Goal: Information Seeking & Learning: Learn about a topic

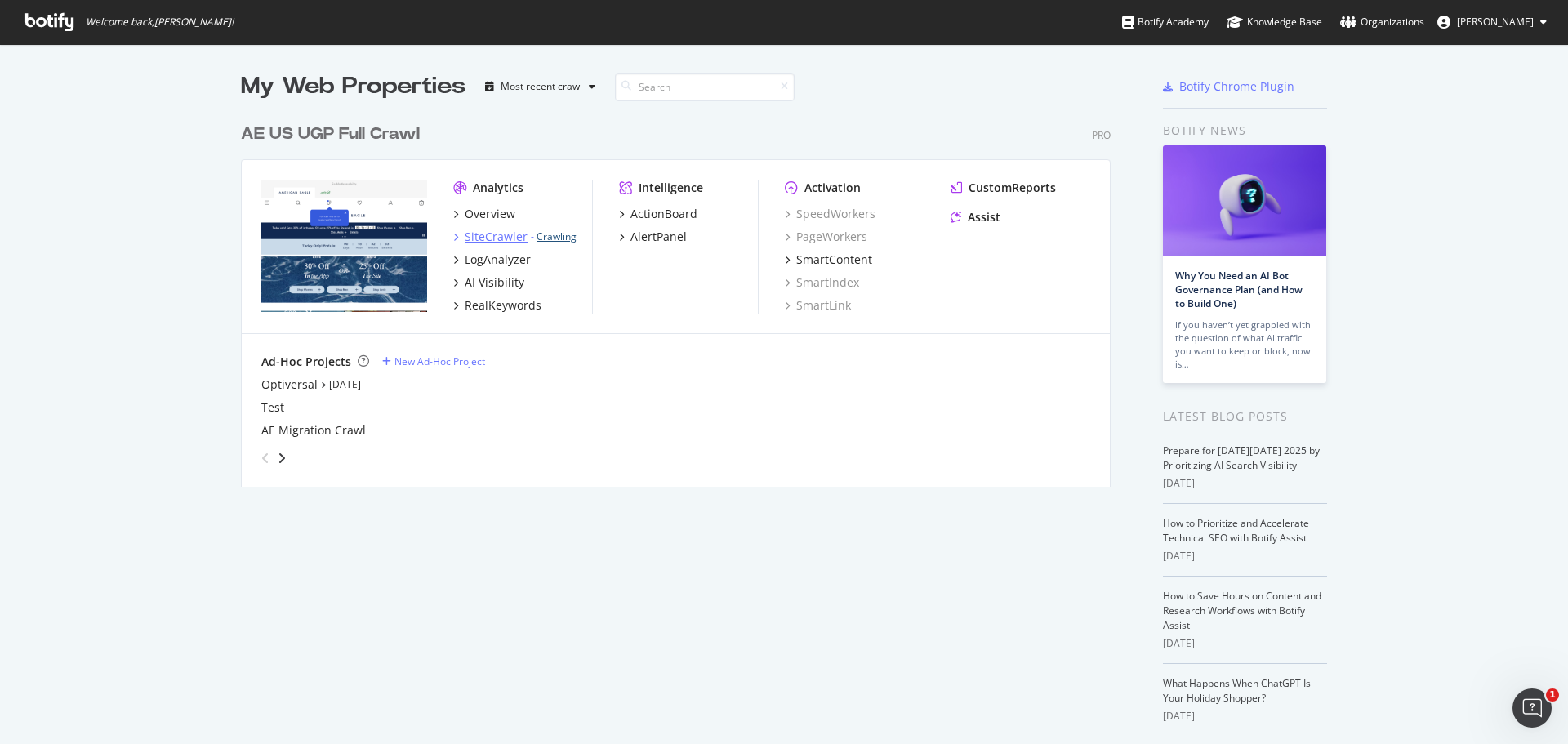
click at [548, 233] on link "Crawling" at bounding box center [557, 236] width 40 height 13
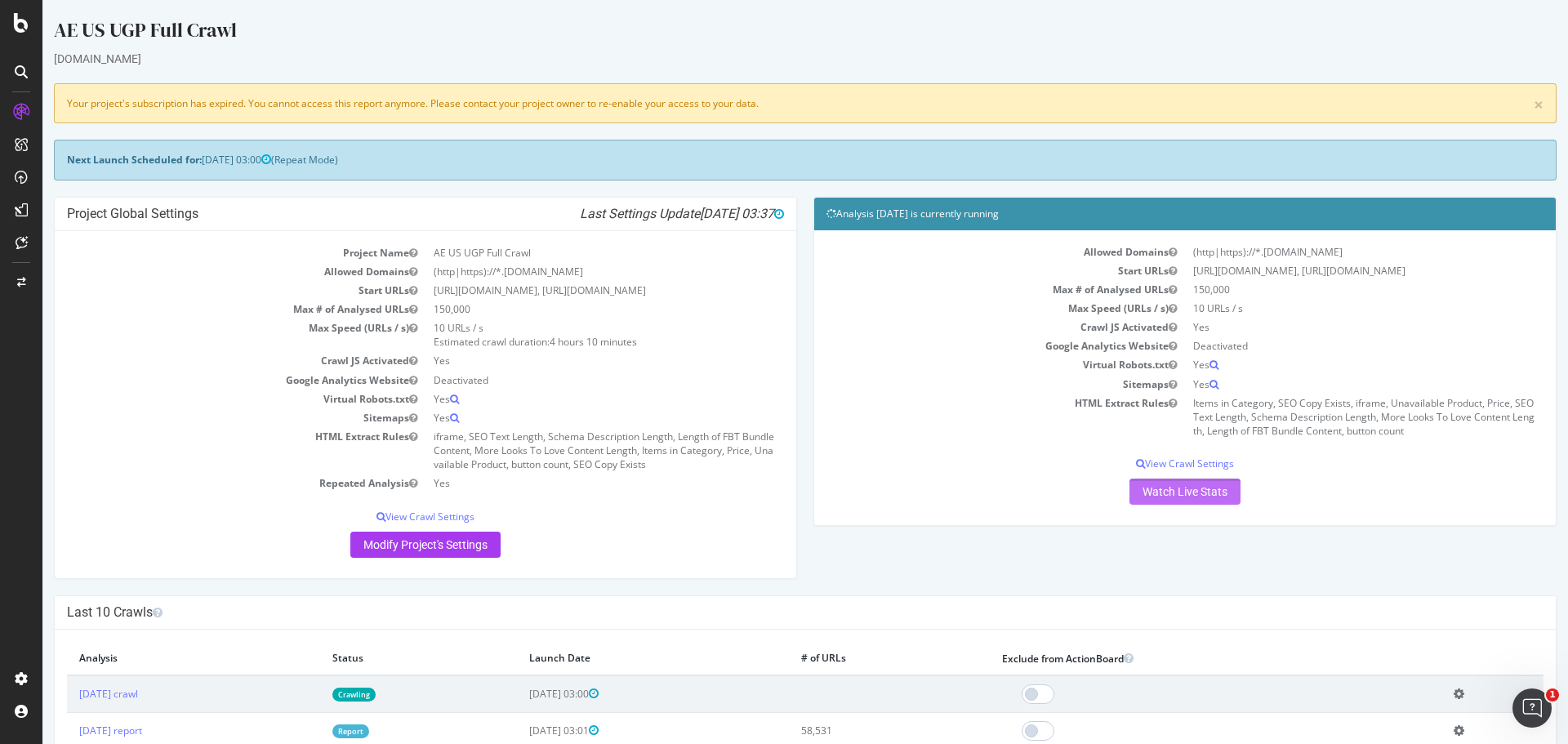
click at [1144, 492] on link "Watch Live Stats" at bounding box center [1185, 491] width 111 height 26
click at [21, 19] on icon at bounding box center [20, 23] width 14 height 19
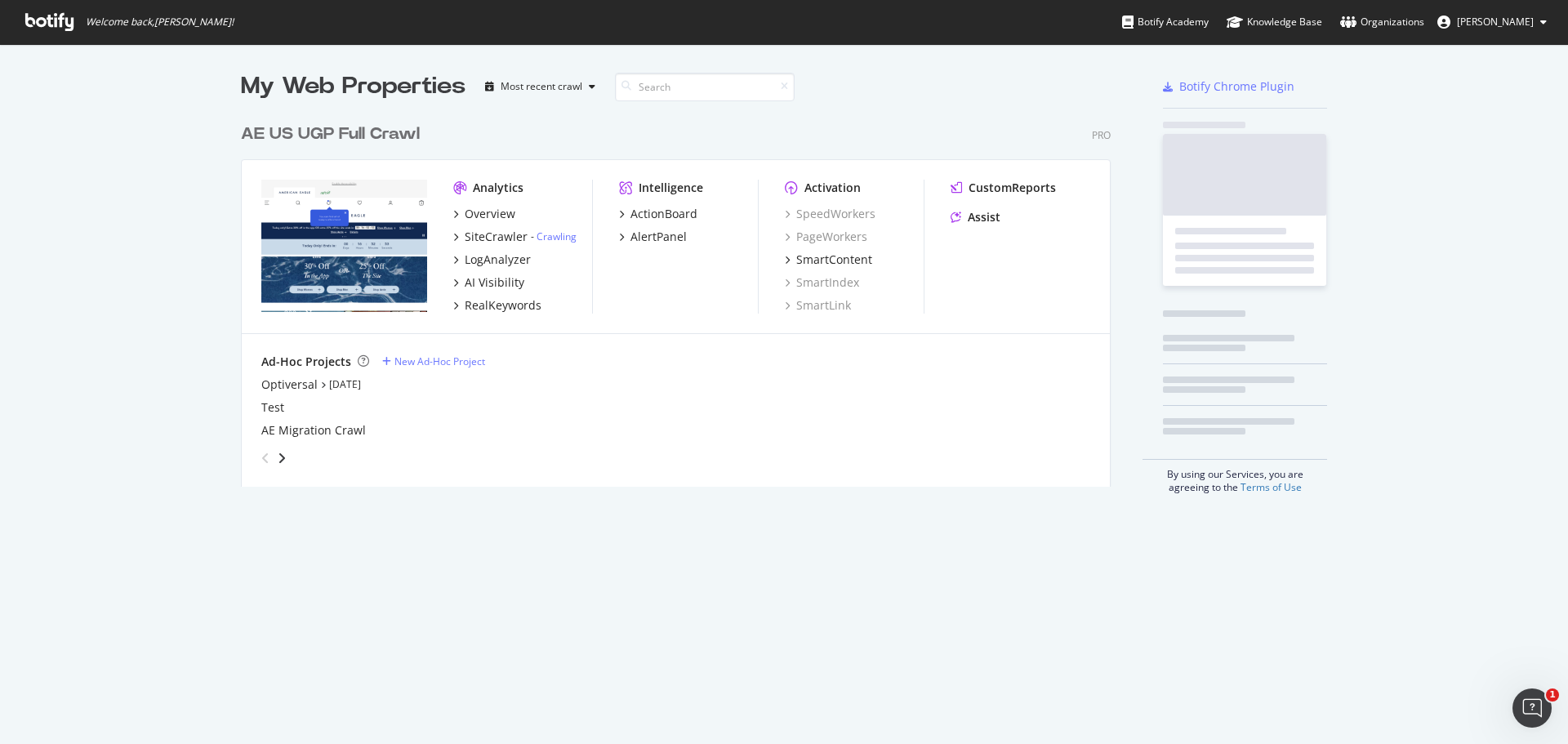
scroll to position [732, 1543]
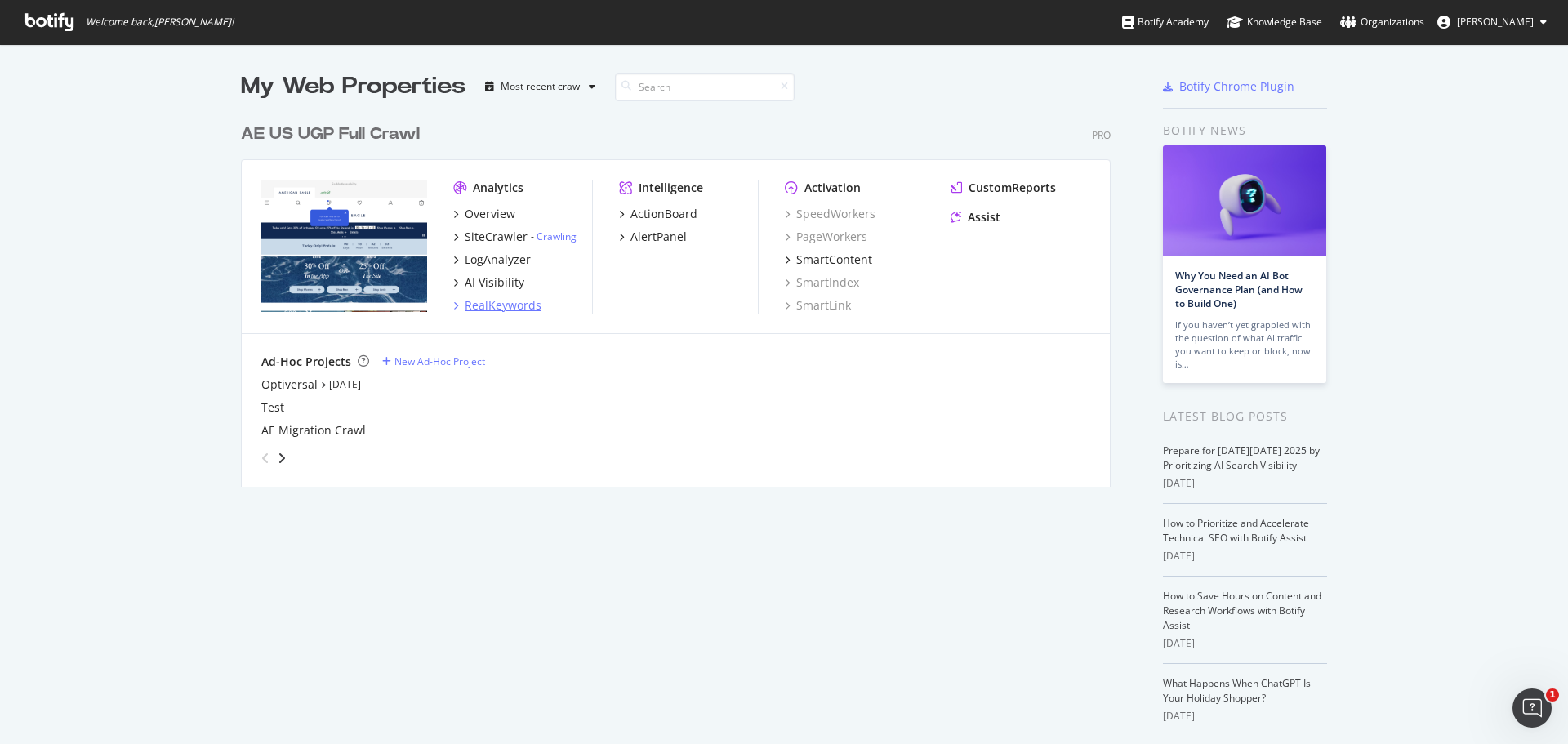
click at [499, 310] on div "RealKeywords" at bounding box center [503, 305] width 77 height 16
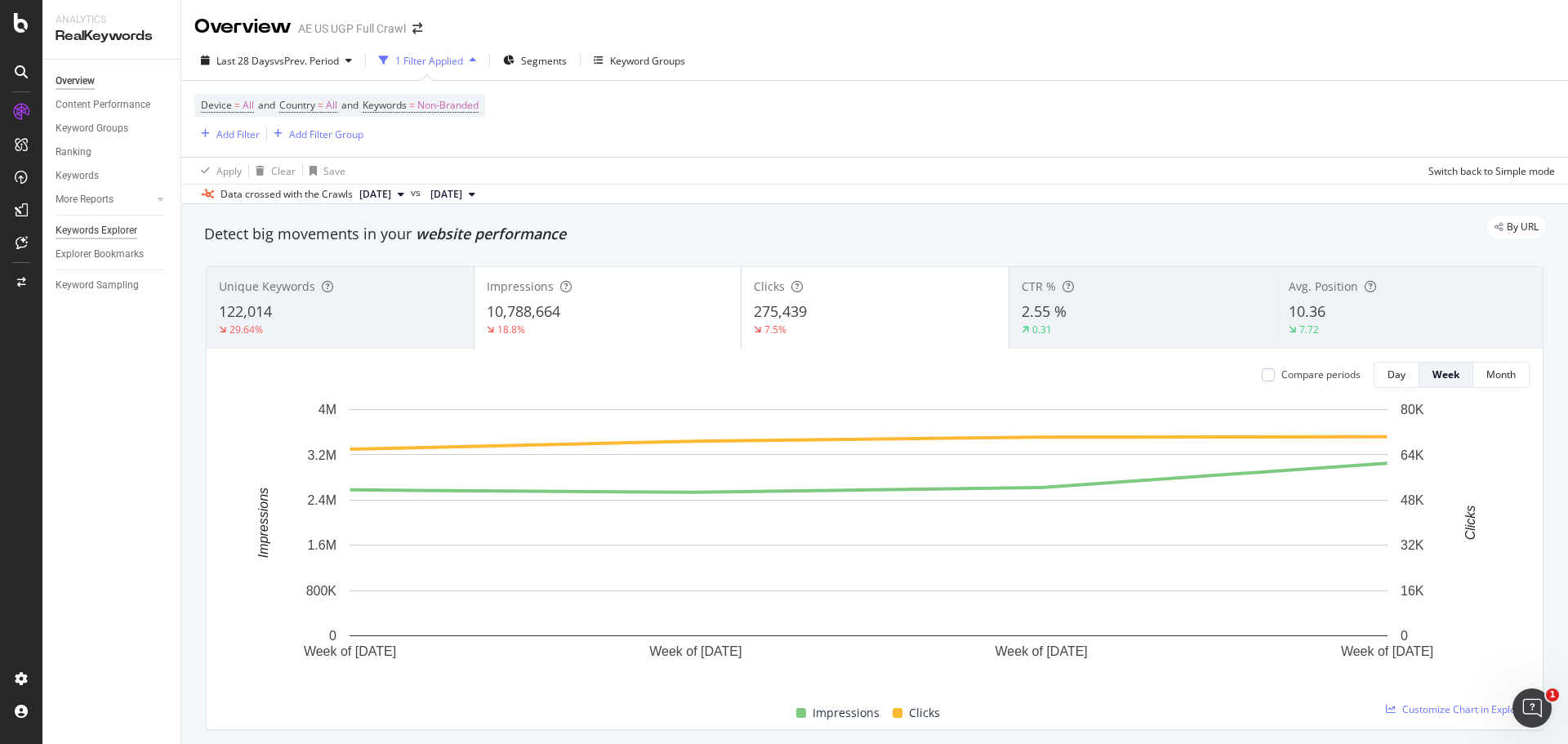
click at [87, 224] on div "Keywords Explorer" at bounding box center [96, 230] width 82 height 17
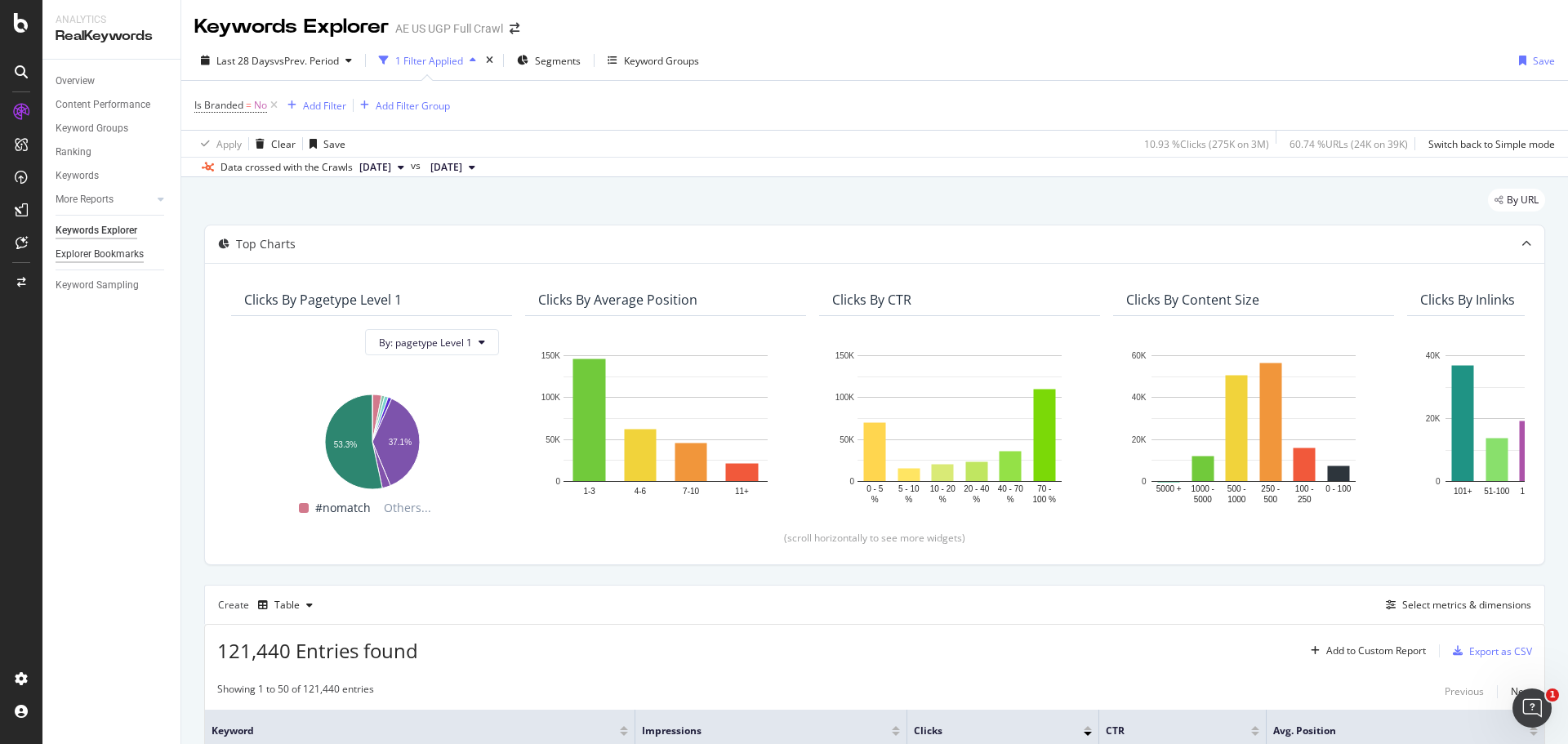
click at [101, 255] on div "Explorer Bookmarks" at bounding box center [100, 254] width 88 height 17
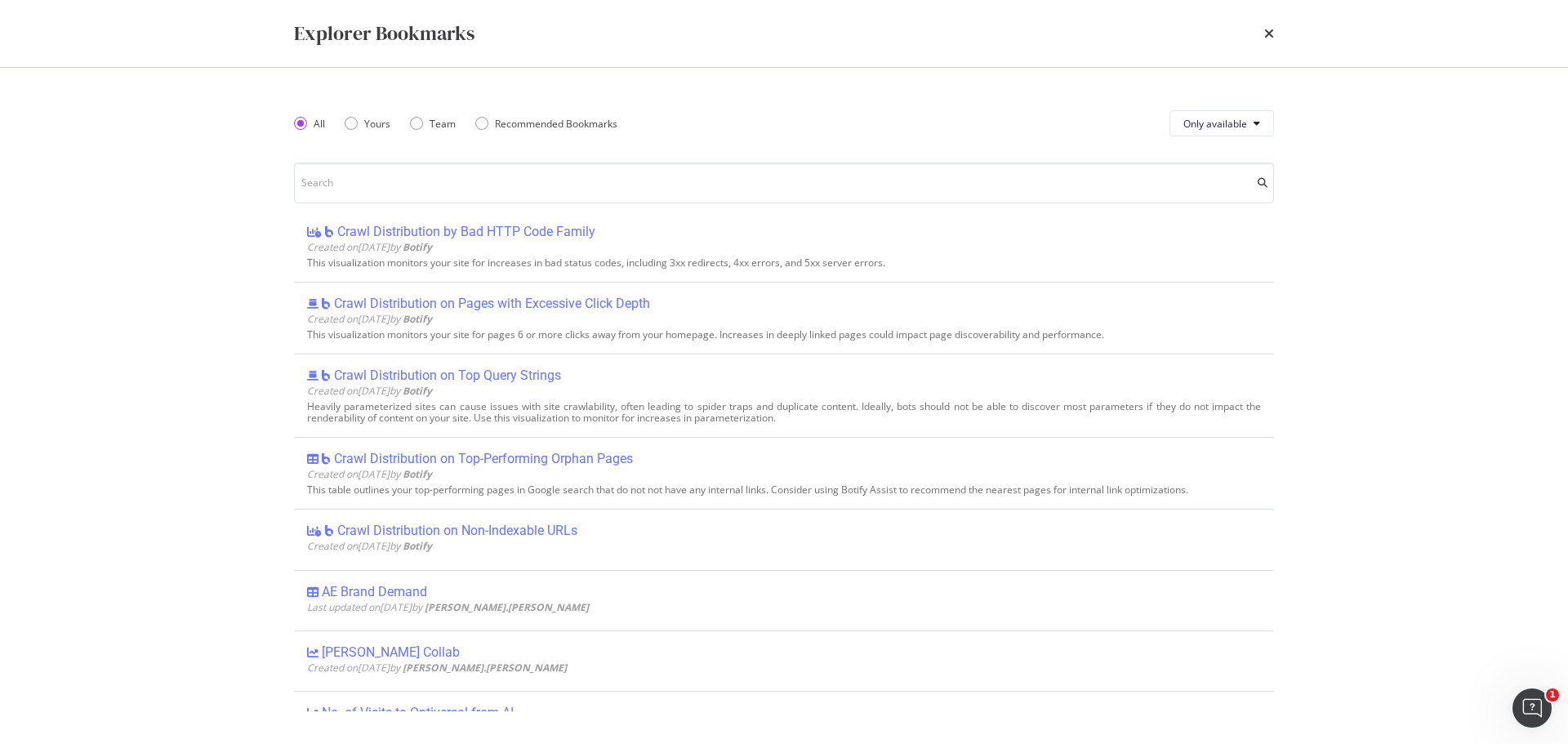
scroll to position [408, 0]
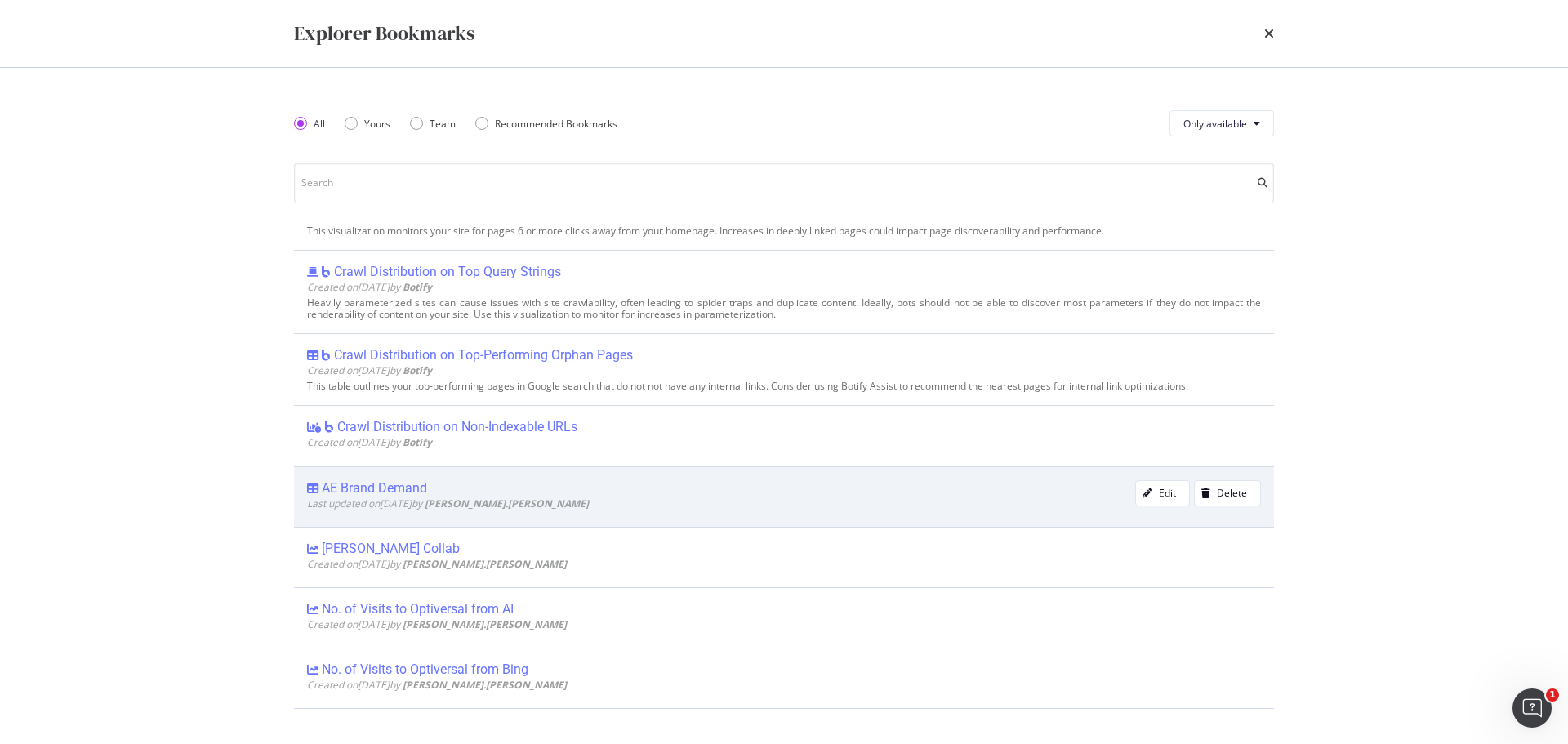
click at [371, 488] on div "AE Brand Demand" at bounding box center [374, 488] width 106 height 16
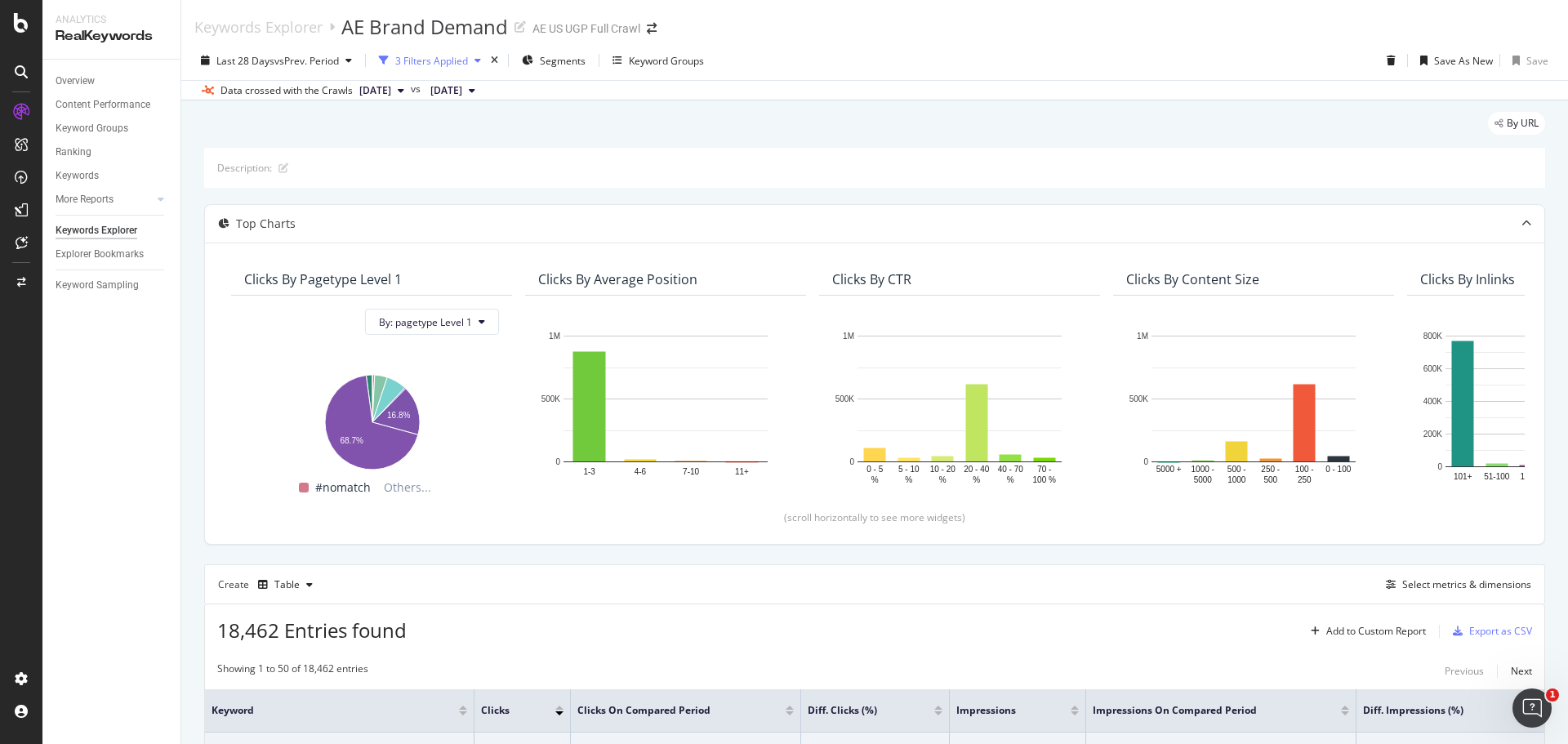
click at [444, 61] on div "3 Filters Applied" at bounding box center [432, 60] width 73 height 13
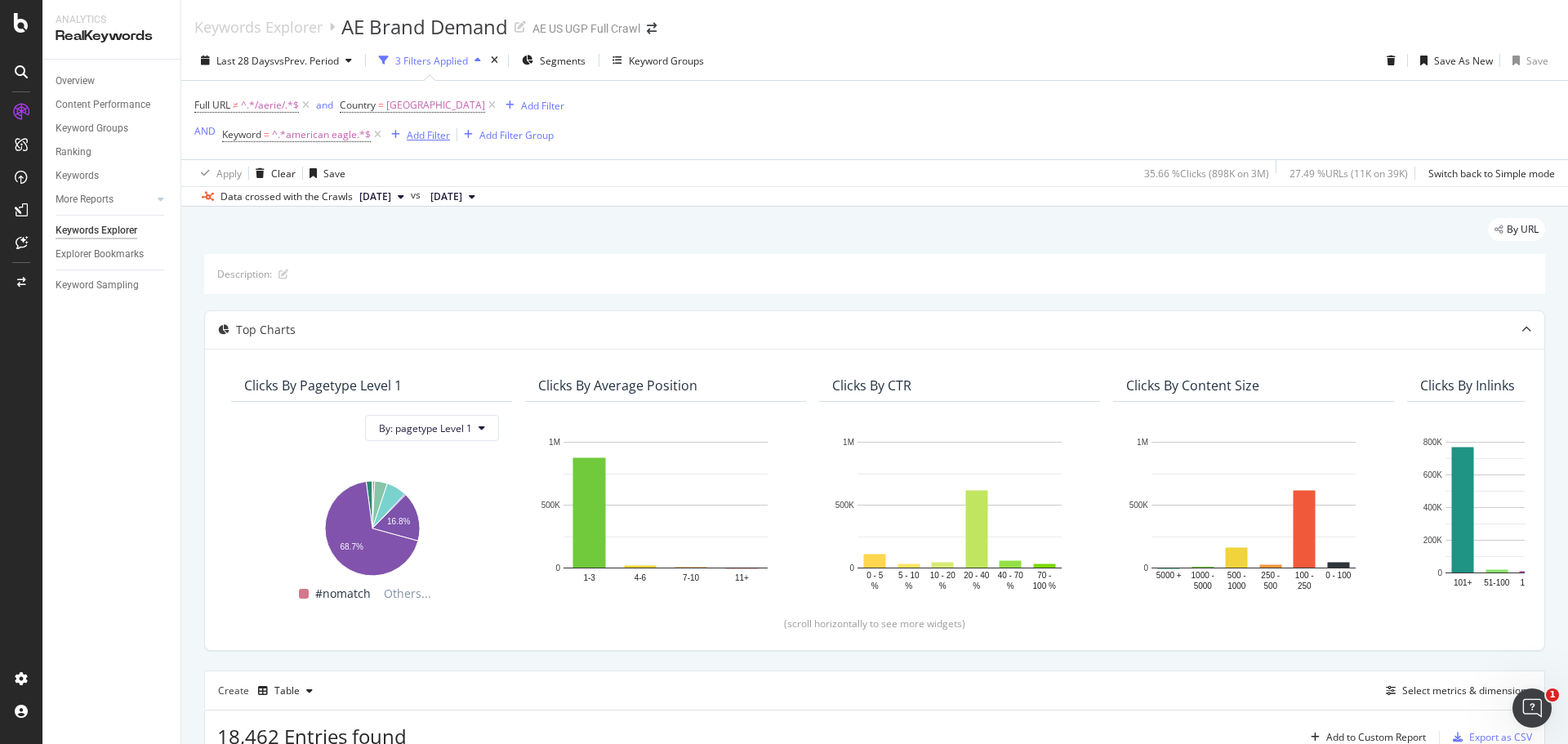
click at [418, 132] on div "Add Filter" at bounding box center [428, 135] width 43 height 13
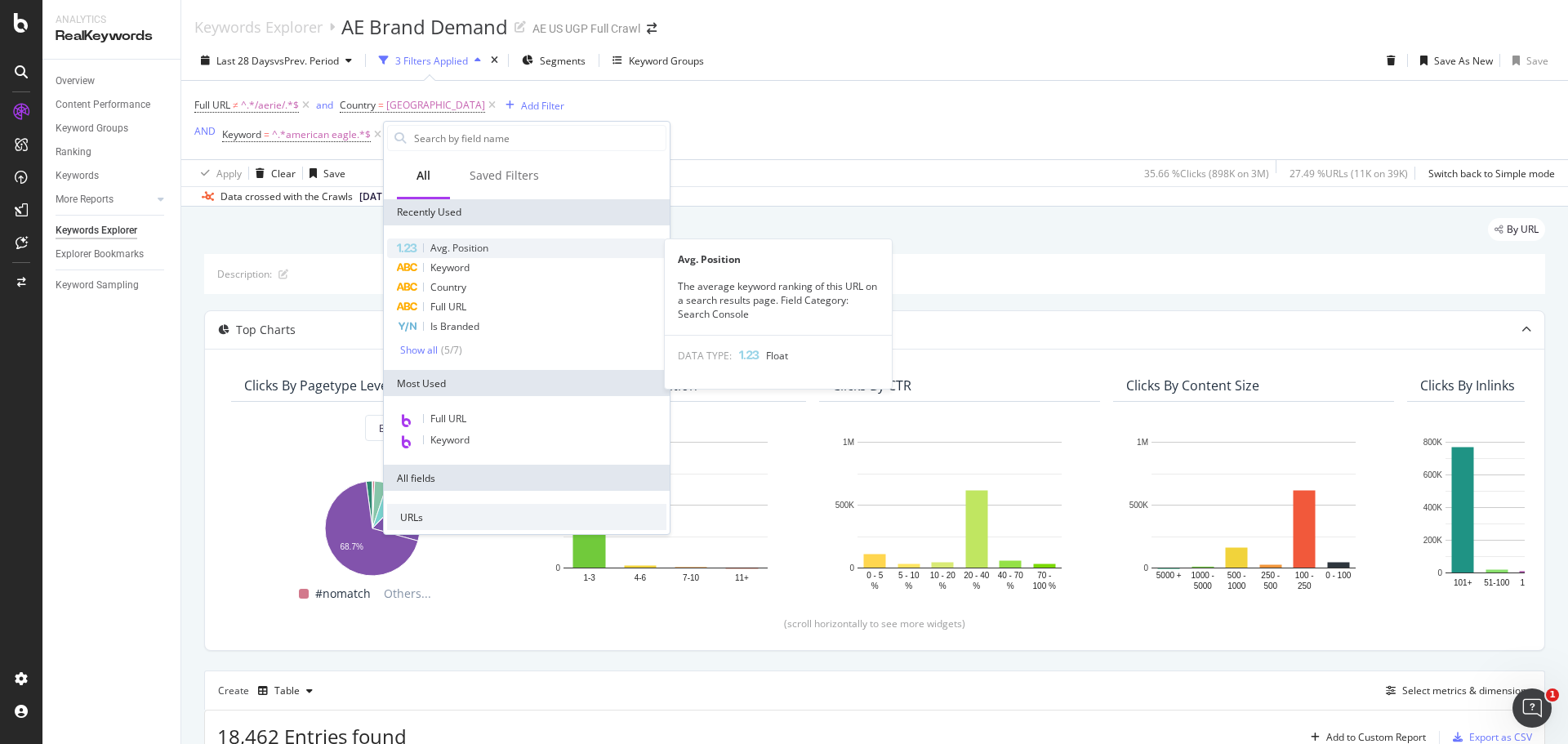
click at [448, 245] on span "Avg. Position" at bounding box center [459, 248] width 58 height 13
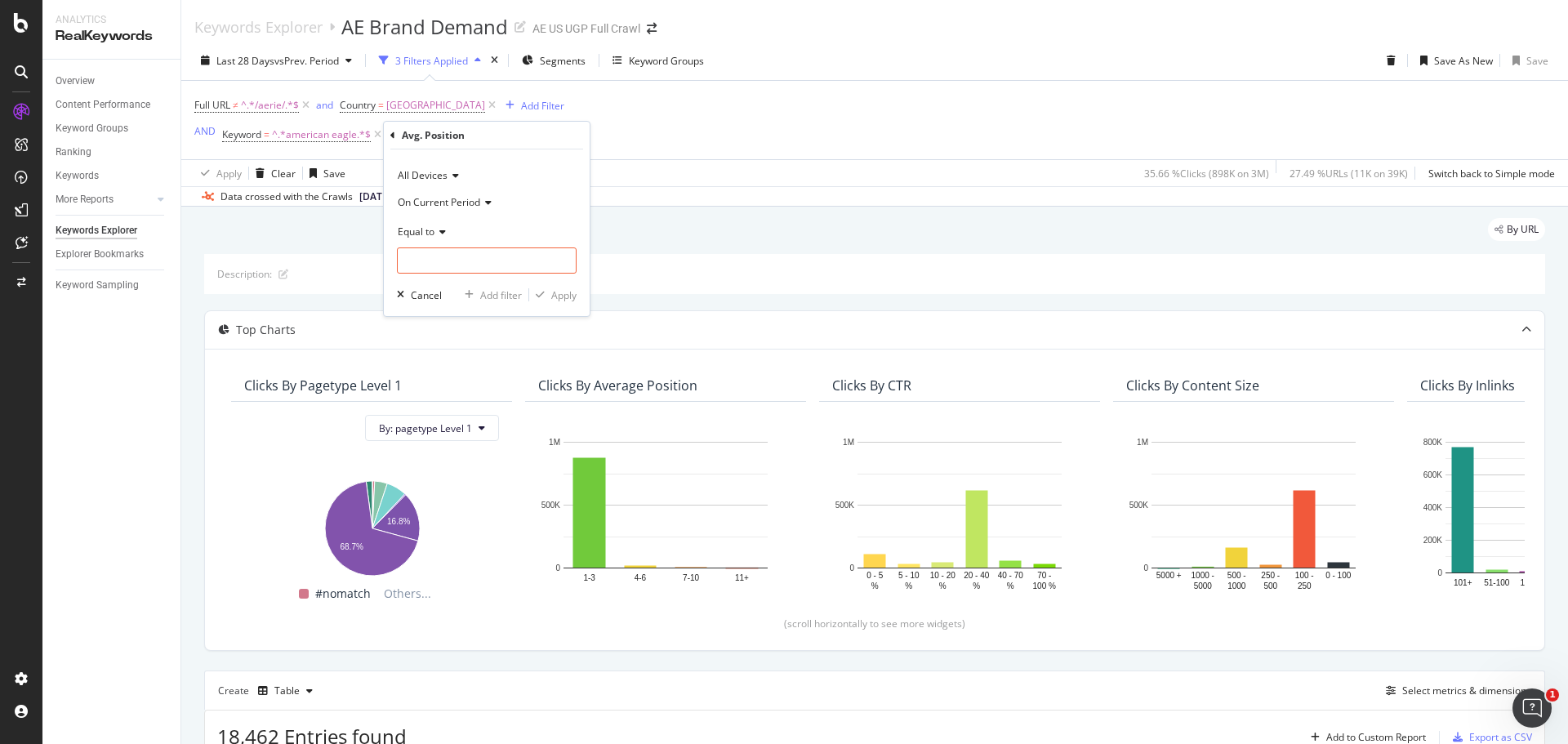
click at [440, 239] on div "Equal to" at bounding box center [486, 230] width 180 height 26
click at [434, 307] on span "Less than" at bounding box center [426, 307] width 43 height 13
click at [437, 262] on input "number" at bounding box center [486, 260] width 180 height 26
type input "11"
click at [558, 296] on div "Apply" at bounding box center [564, 295] width 25 height 13
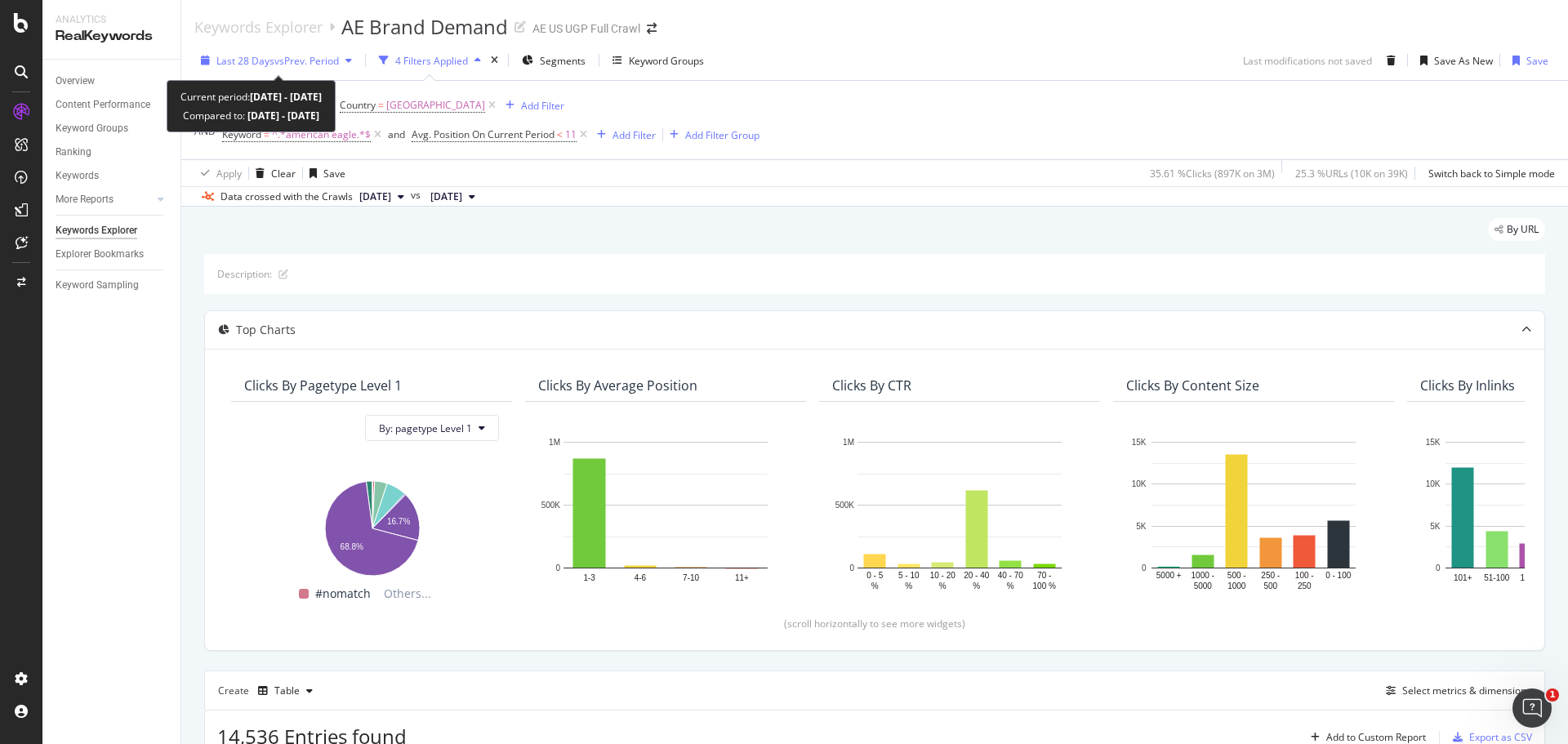
click at [284, 61] on span "vs Prev. Period" at bounding box center [306, 60] width 64 height 13
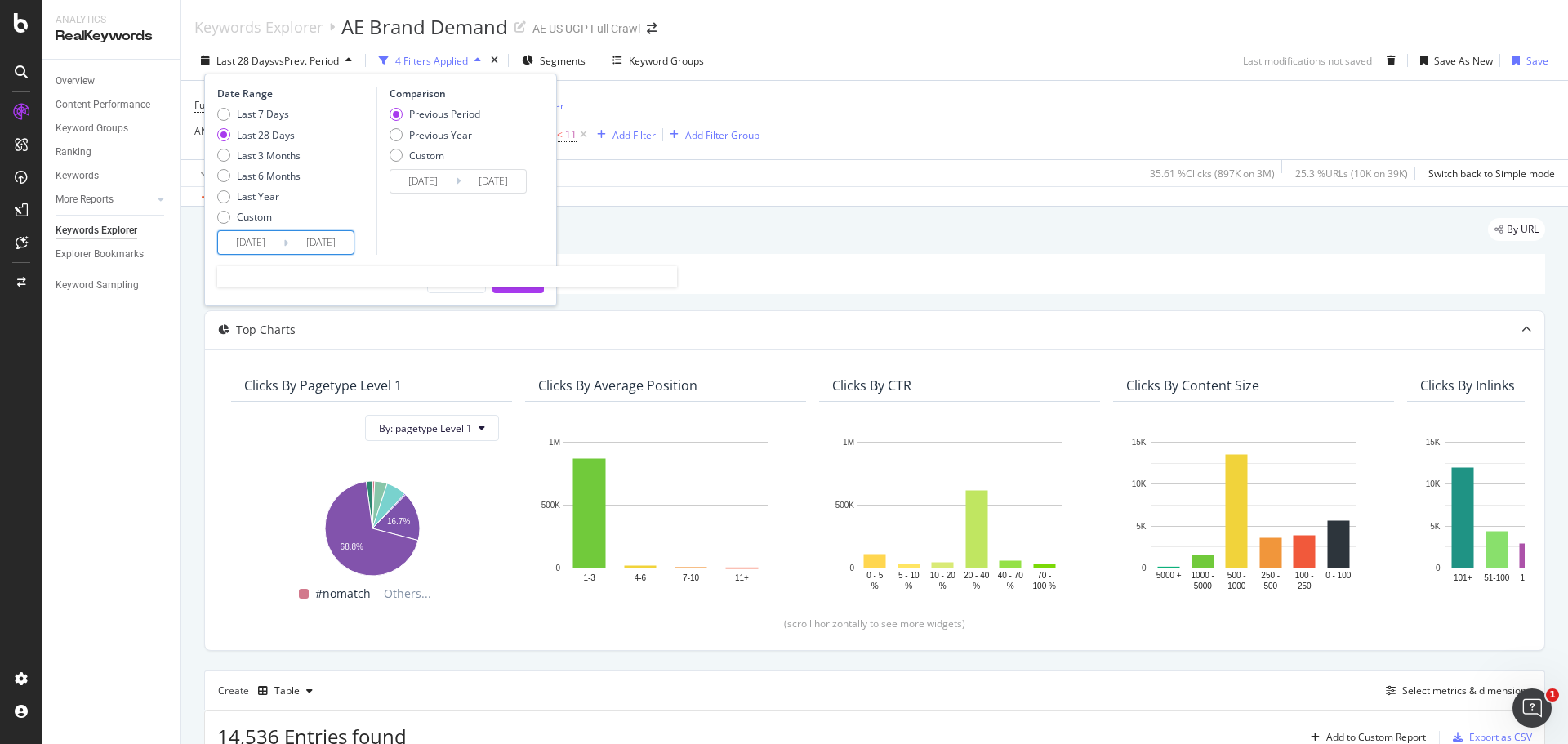
click at [259, 243] on input "[DATE]" at bounding box center [251, 243] width 65 height 23
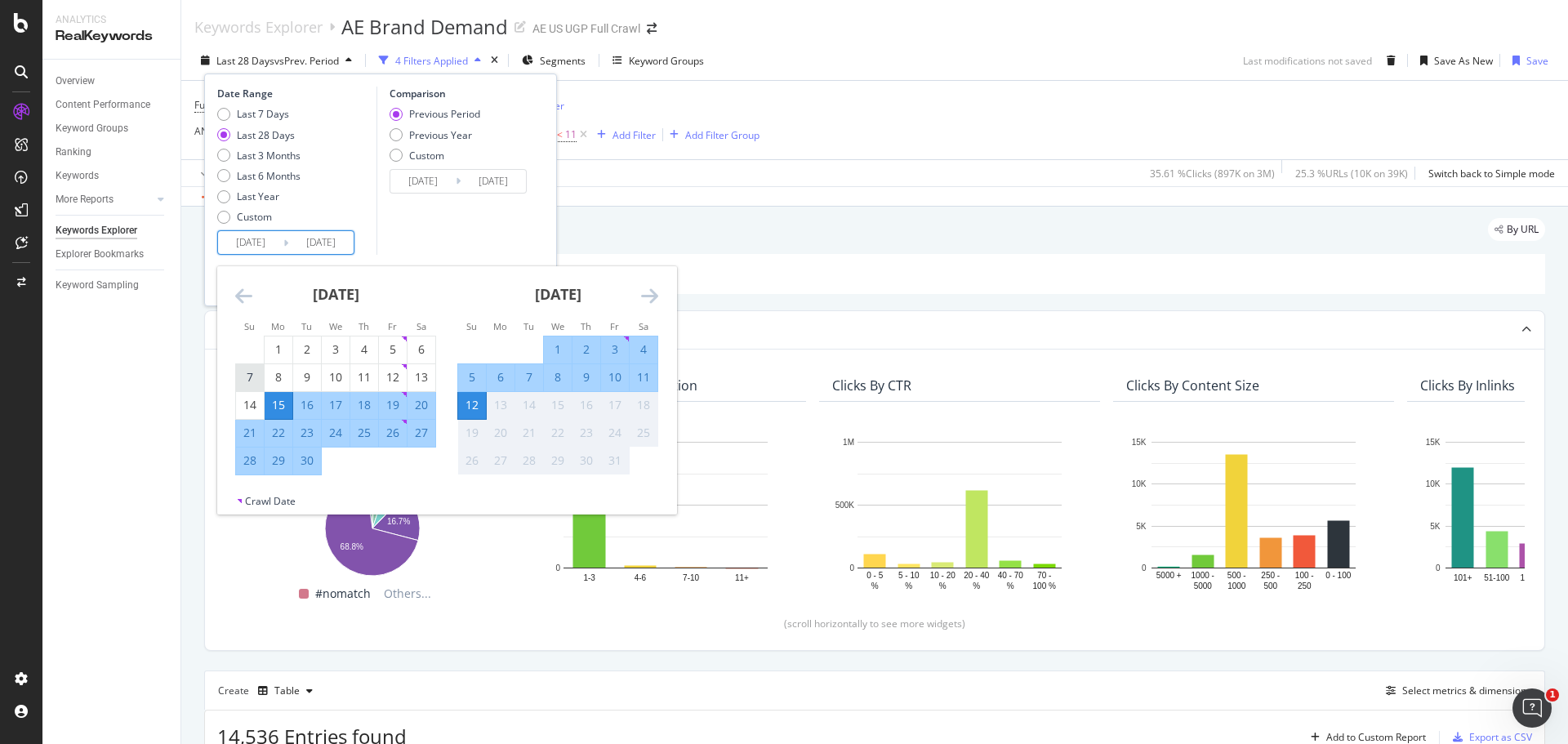
click at [245, 380] on div "7" at bounding box center [250, 376] width 28 height 16
type input "[DATE]"
click at [649, 350] on div "4" at bounding box center [643, 348] width 28 height 16
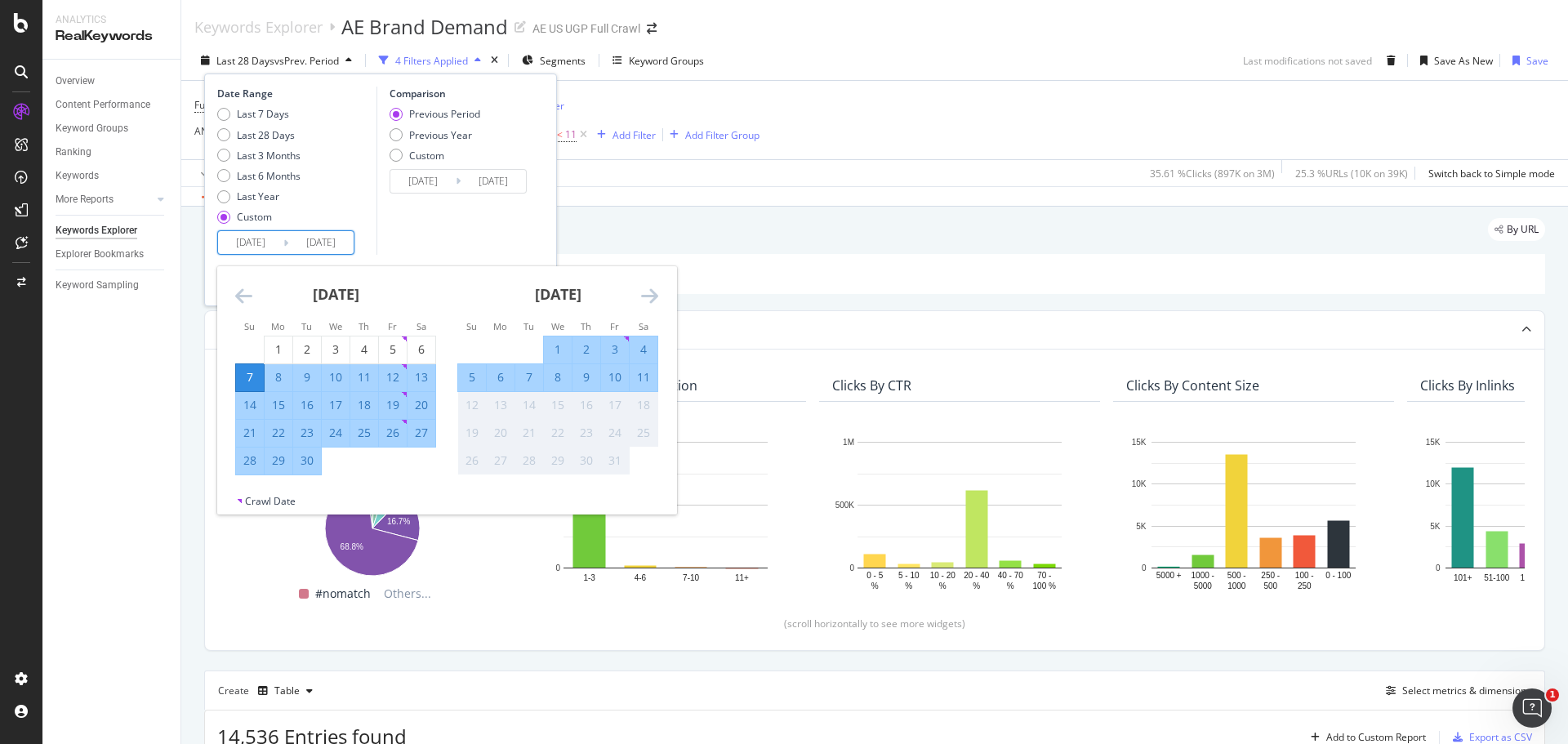
type input "[DATE]"
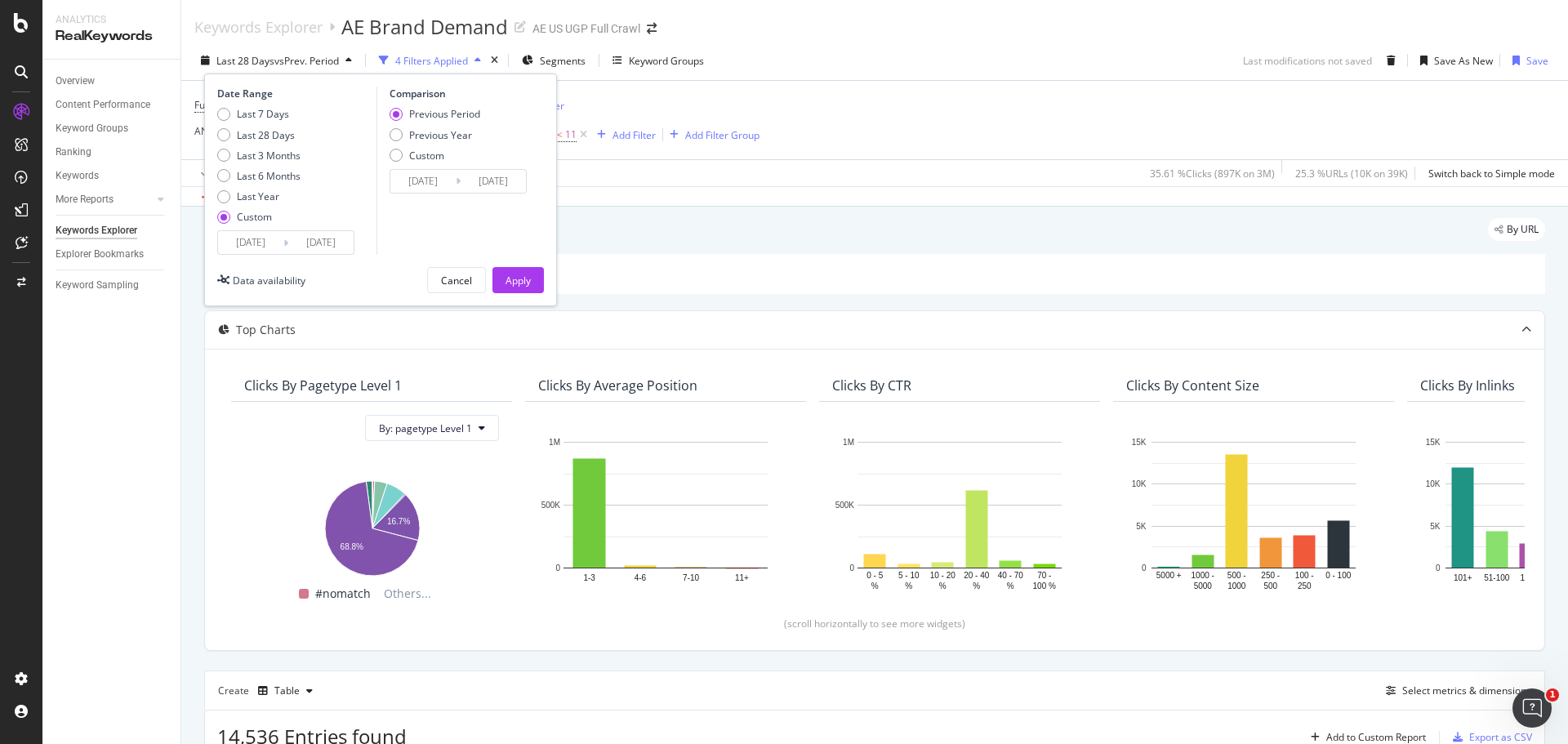
click at [254, 244] on input "[DATE]" at bounding box center [251, 243] width 65 height 23
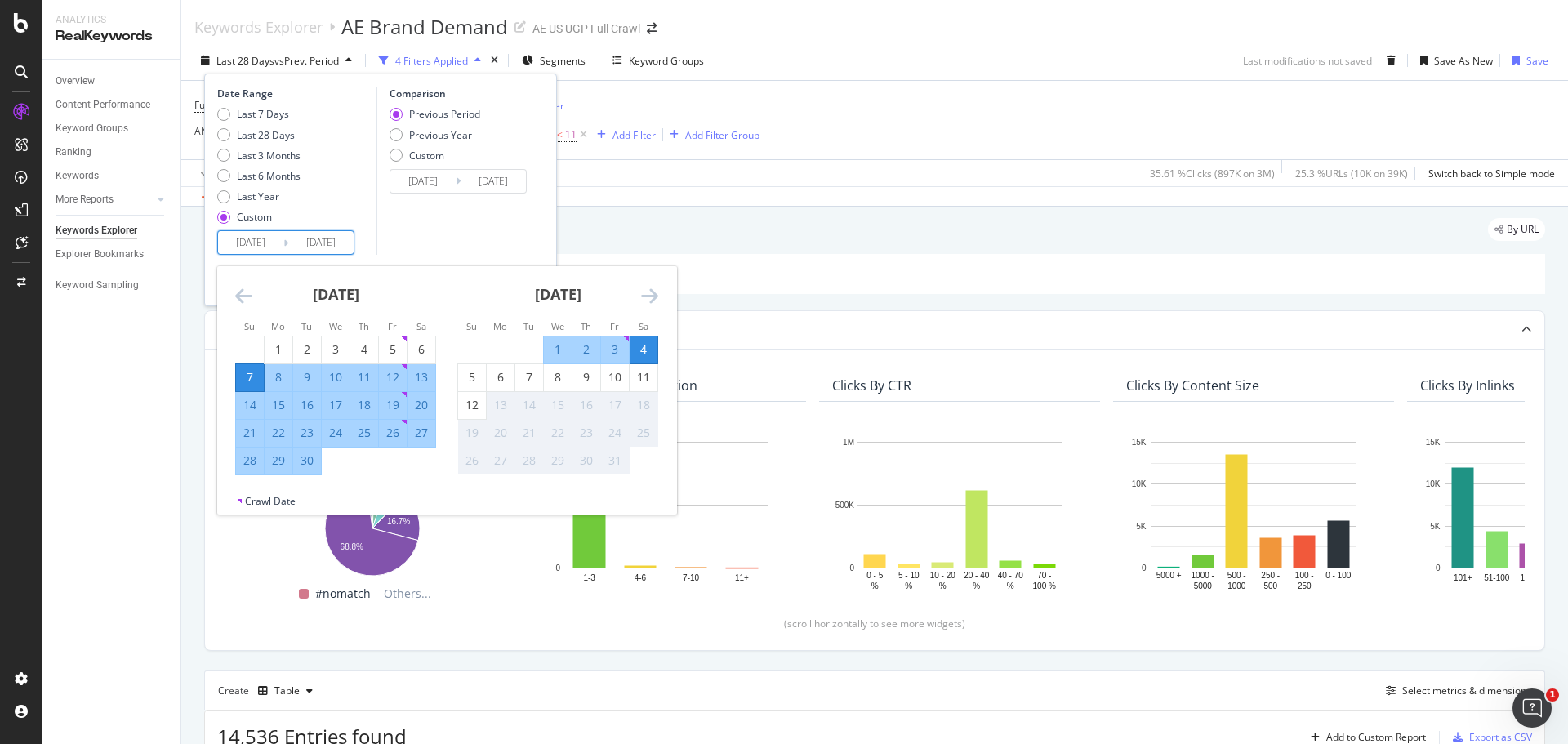
click at [243, 294] on icon "Move backward to switch to the previous month." at bounding box center [244, 296] width 17 height 19
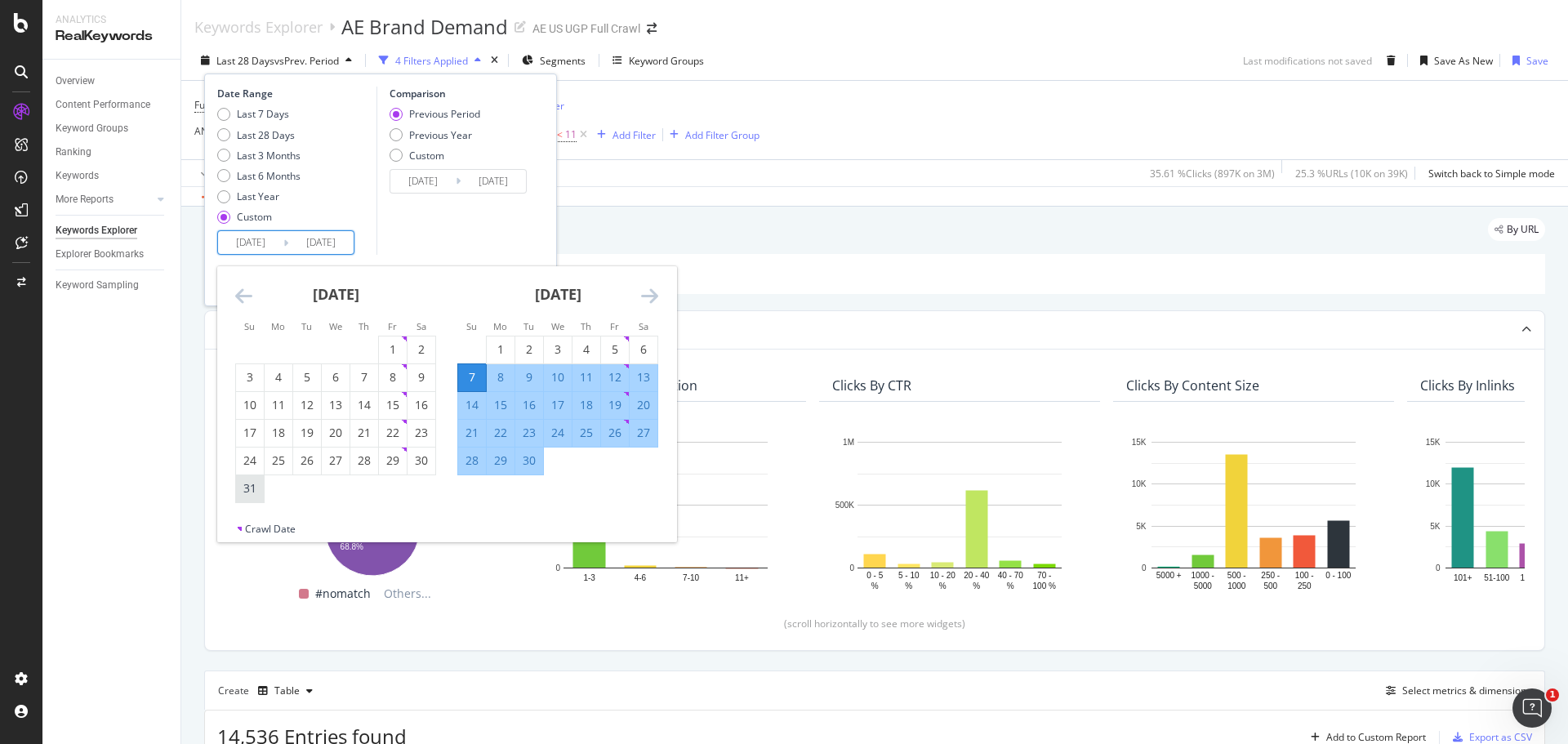
click at [255, 489] on div "31" at bounding box center [250, 488] width 28 height 16
type input "[DATE]"
click at [434, 136] on div "Previous Year" at bounding box center [440, 135] width 62 height 13
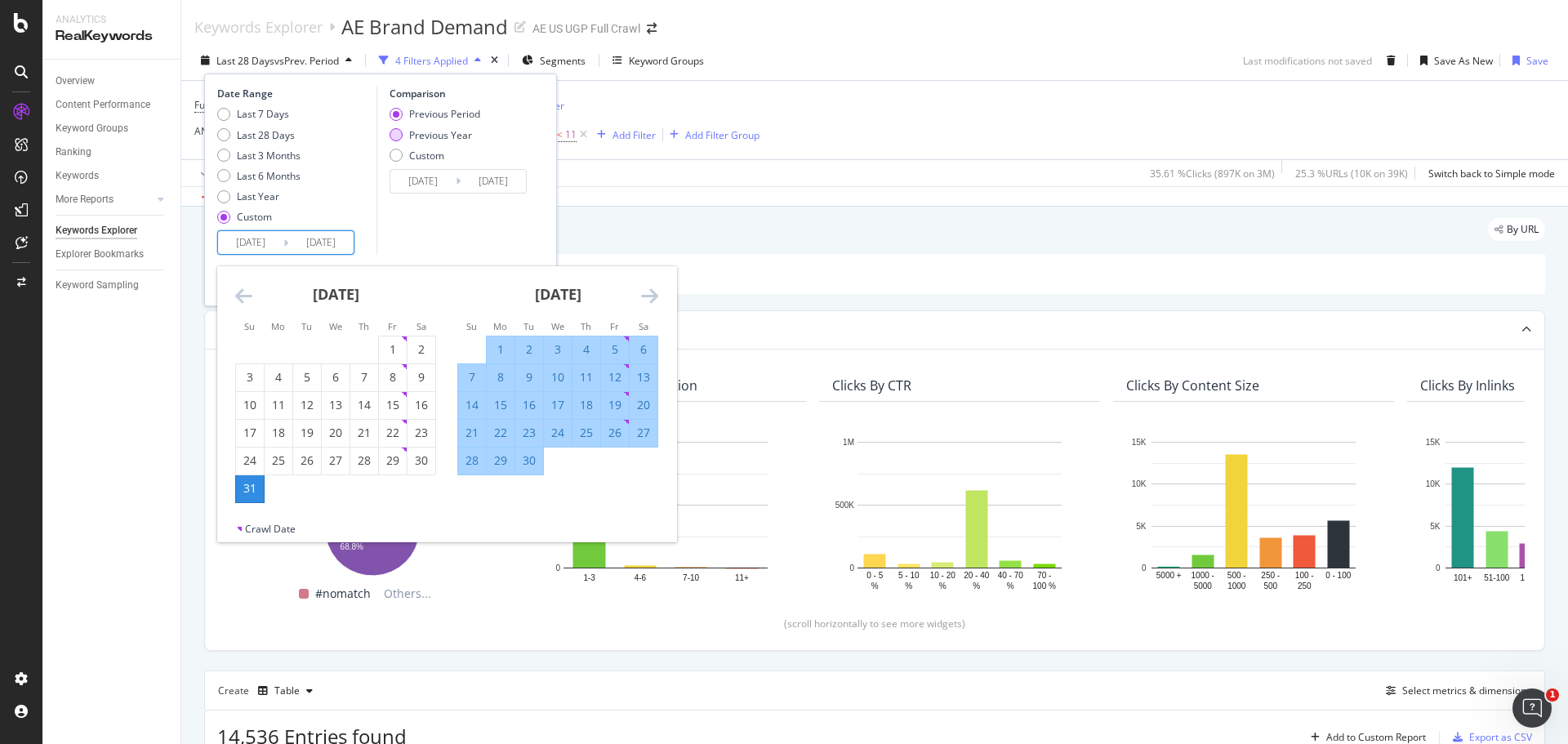
type input "[DATE]"
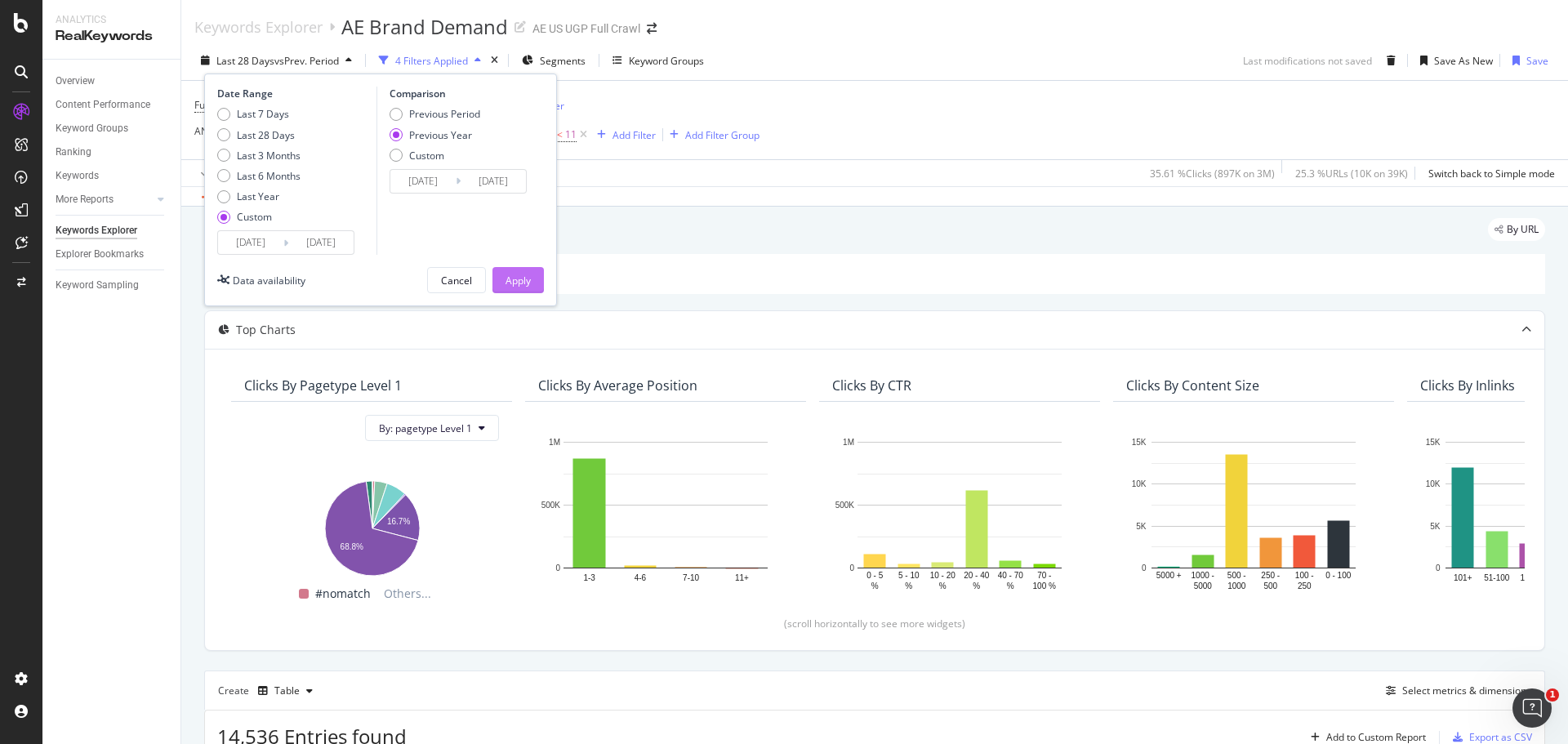
click at [519, 276] on div "Apply" at bounding box center [518, 280] width 25 height 13
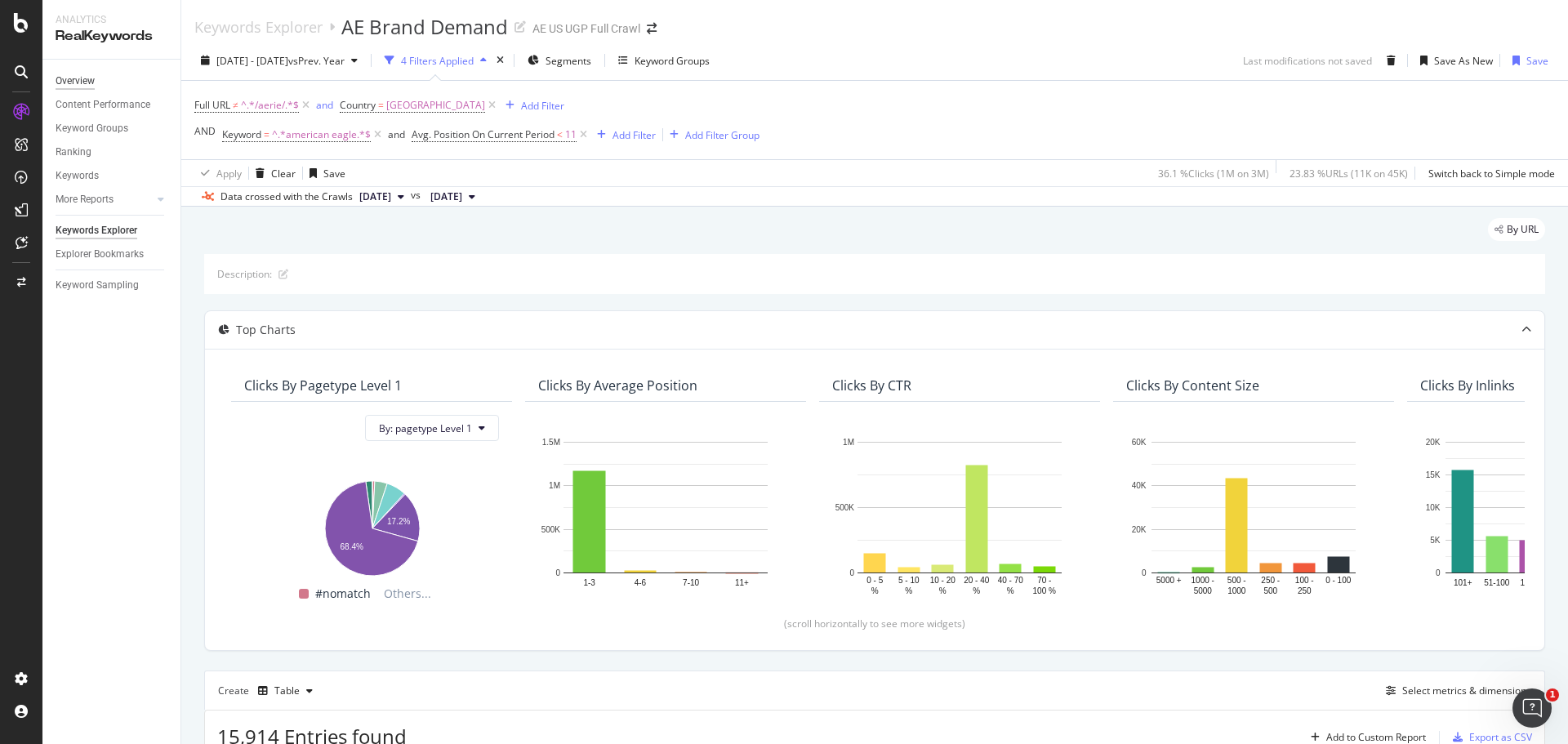
click at [74, 78] on div "Overview" at bounding box center [75, 82] width 39 height 17
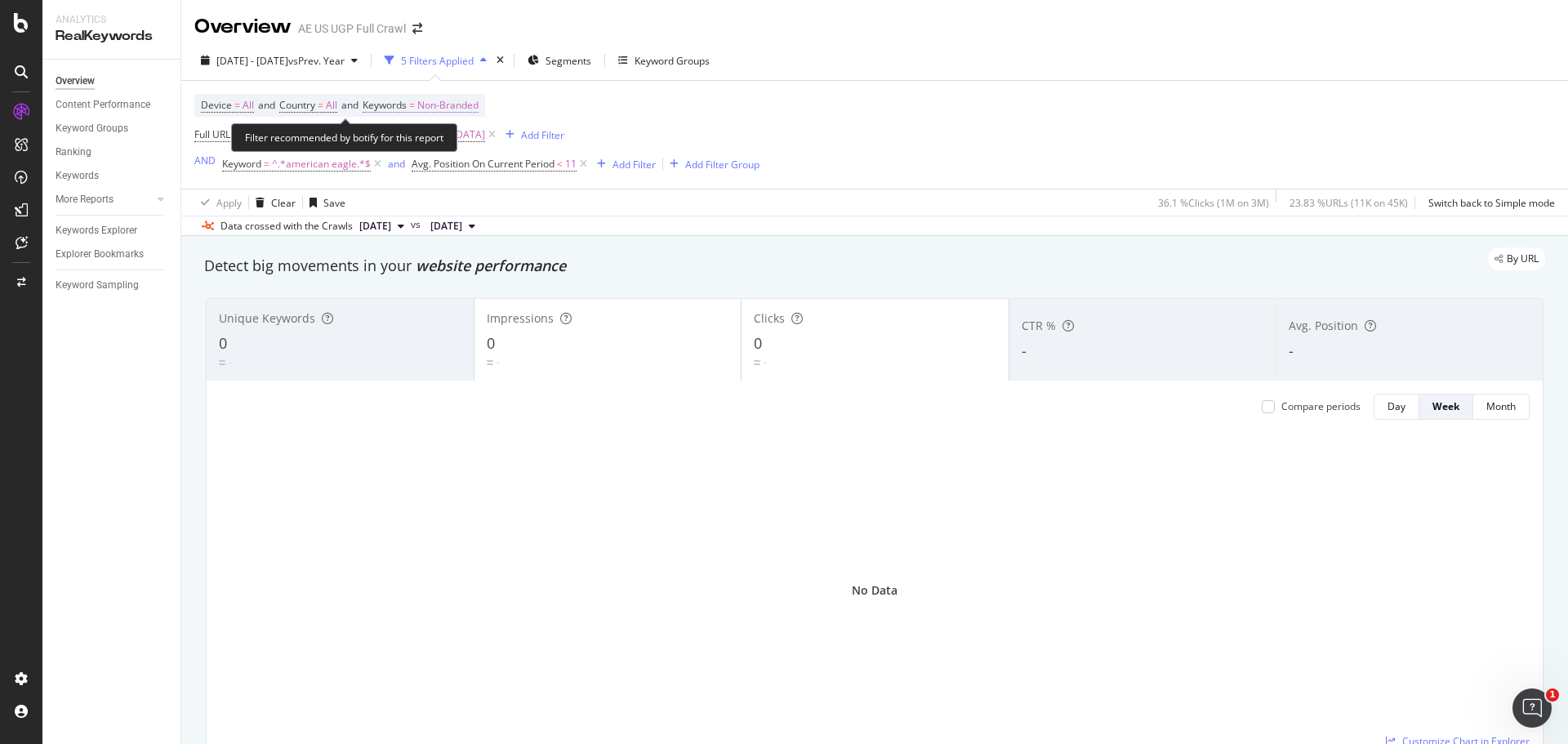
click at [451, 105] on span "Non-Branded" at bounding box center [448, 106] width 61 height 23
click at [451, 139] on span "Non-Branded" at bounding box center [420, 143] width 68 height 13
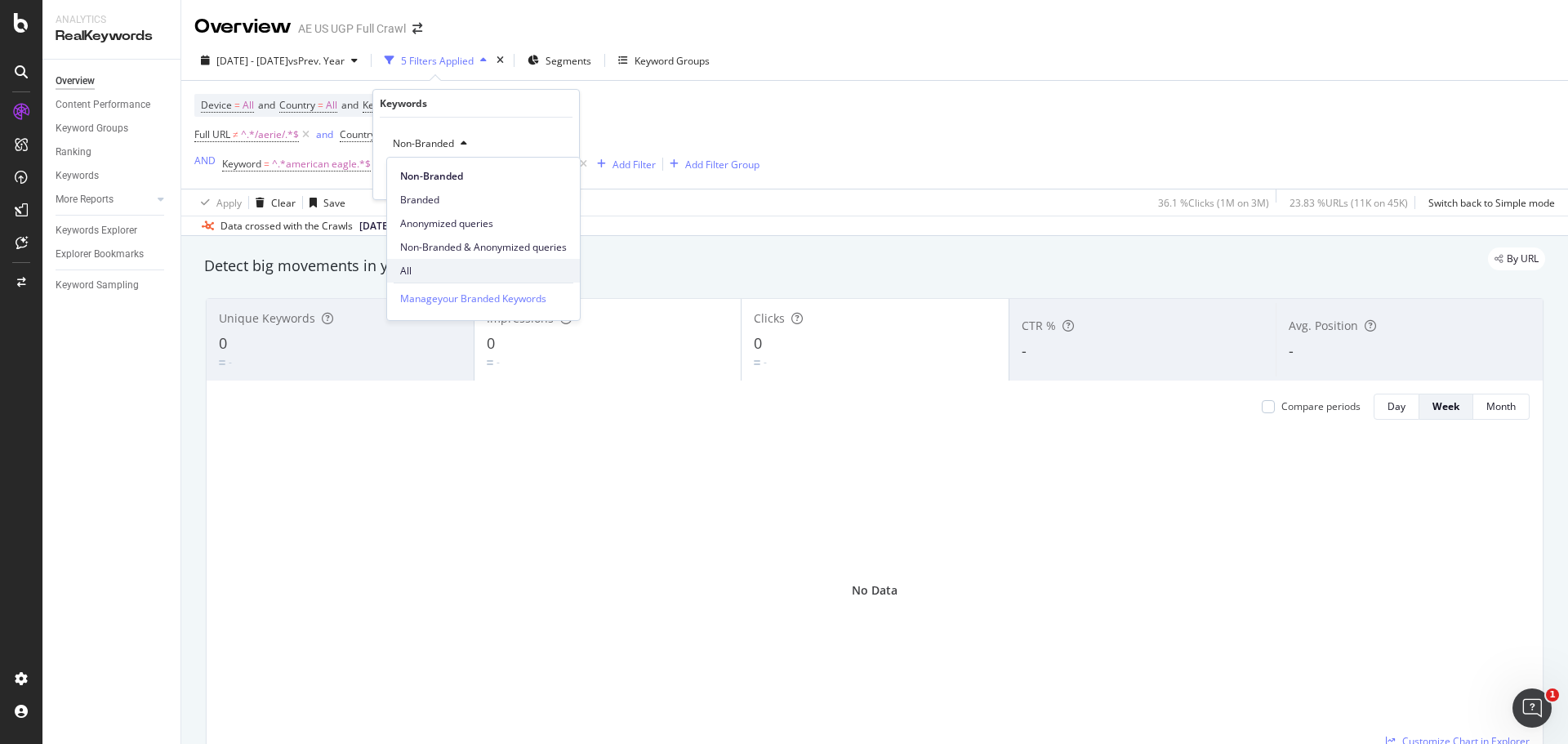
click at [432, 265] on span "All" at bounding box center [483, 271] width 166 height 14
click at [555, 182] on div "Apply" at bounding box center [553, 179] width 25 height 13
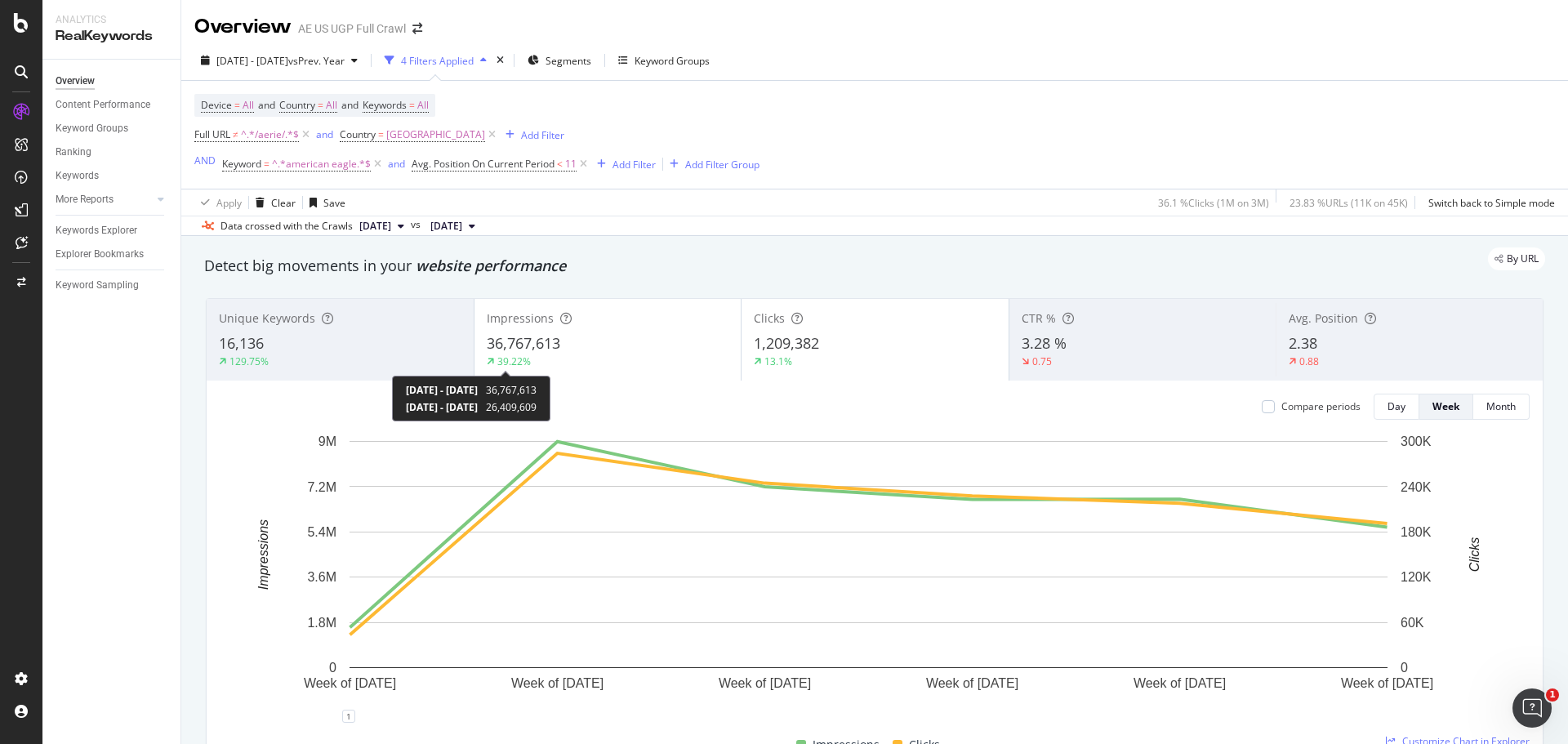
click at [537, 388] on span "36,767,613" at bounding box center [511, 390] width 51 height 13
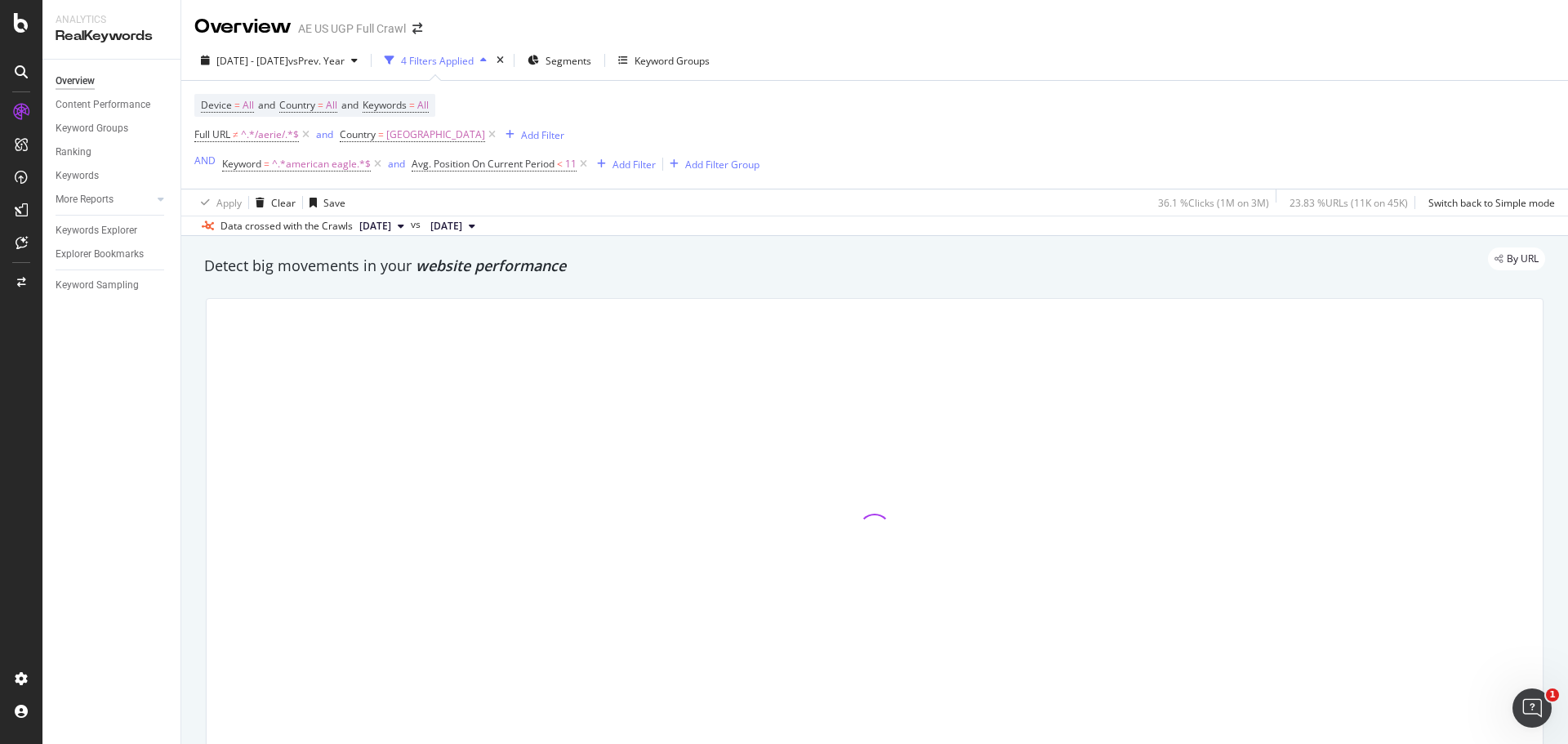
click at [573, 388] on div at bounding box center [874, 529] width 1336 height 462
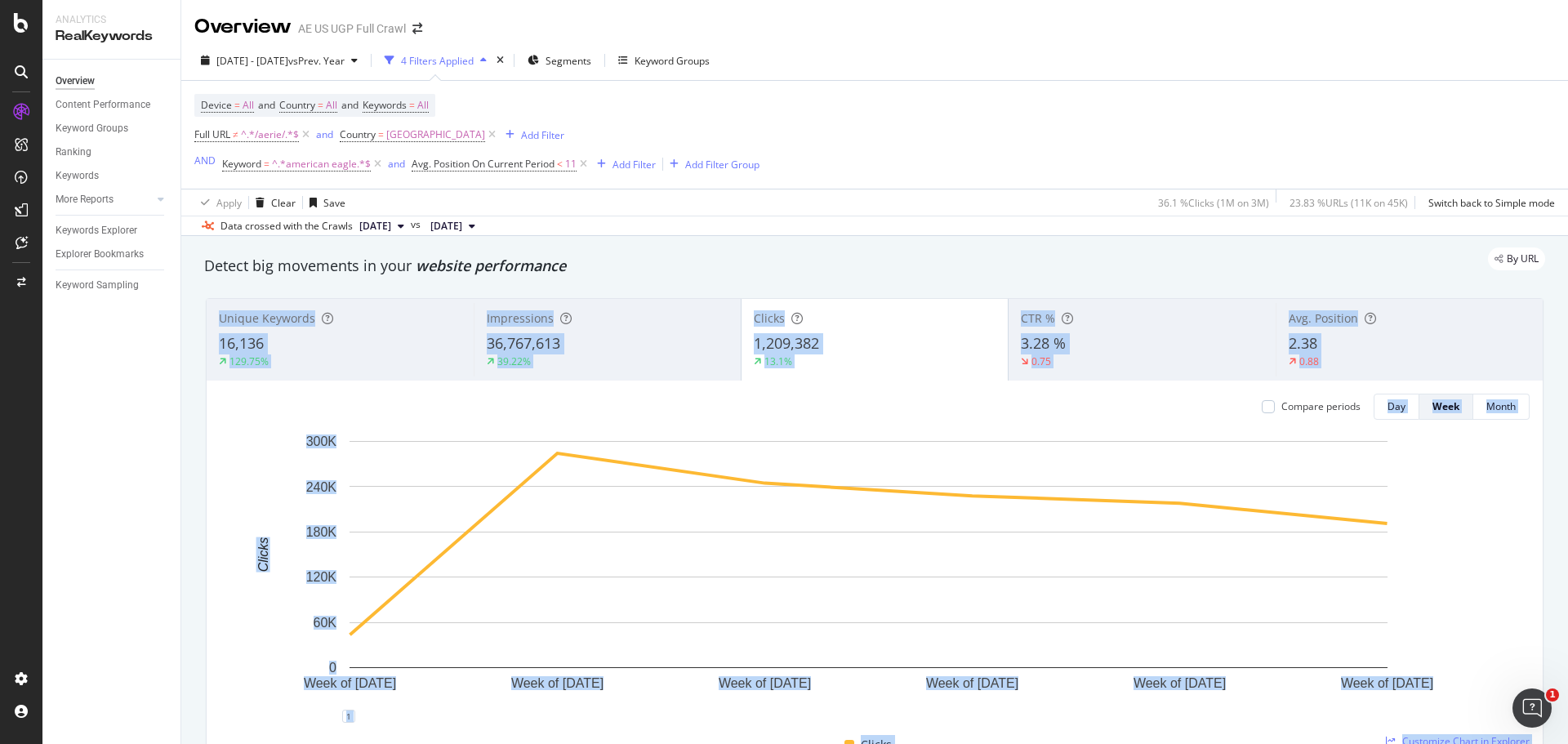
click at [520, 342] on span "36,767,613" at bounding box center [523, 343] width 74 height 19
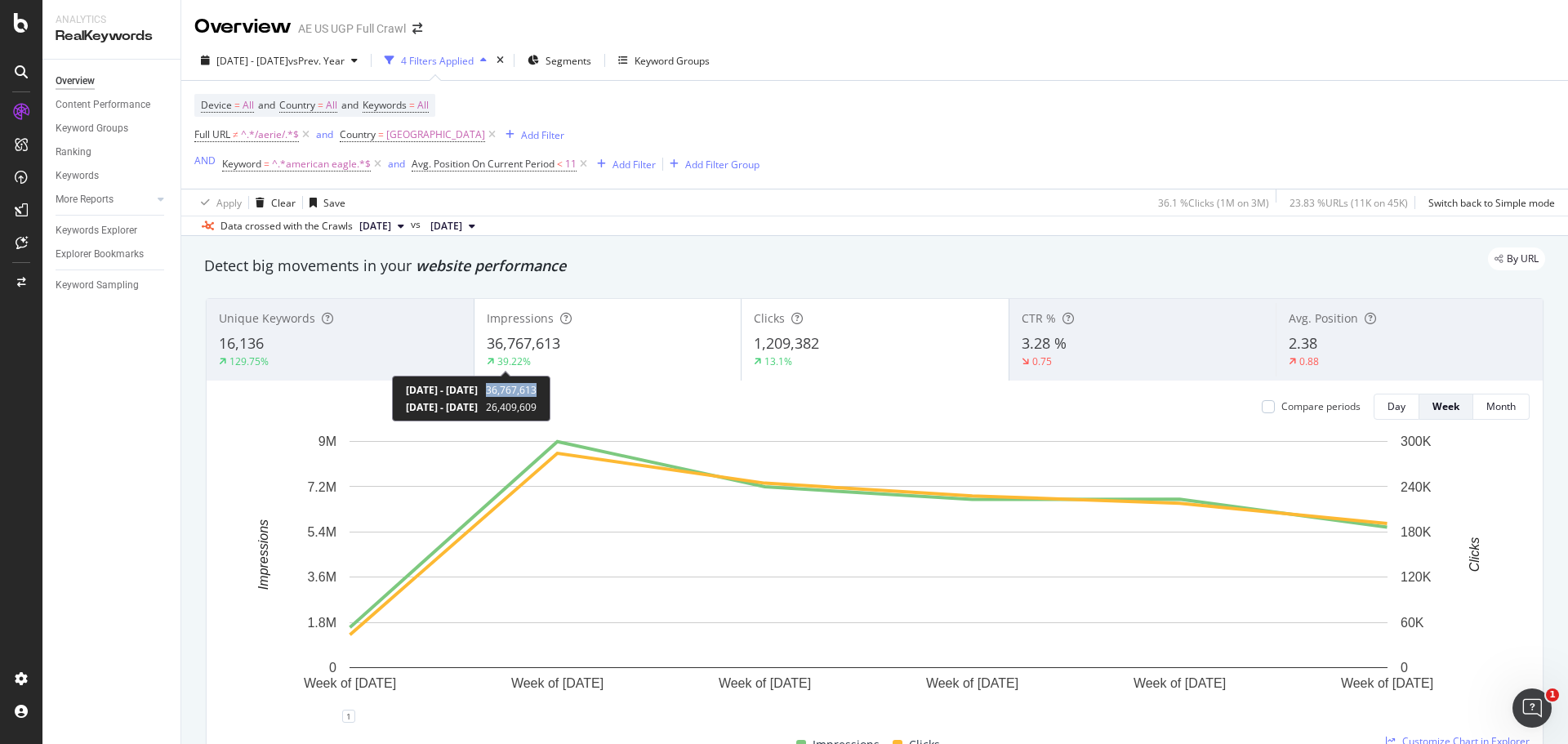
copy span "36,767,613"
drag, startPoint x: 556, startPoint y: 391, endPoint x: 609, endPoint y: 390, distance: 53.0
click at [550, 390] on div "[DATE] - [DATE] 36,767,613 [DATE] - [DATE] 26,409,609" at bounding box center [470, 398] width 158 height 46
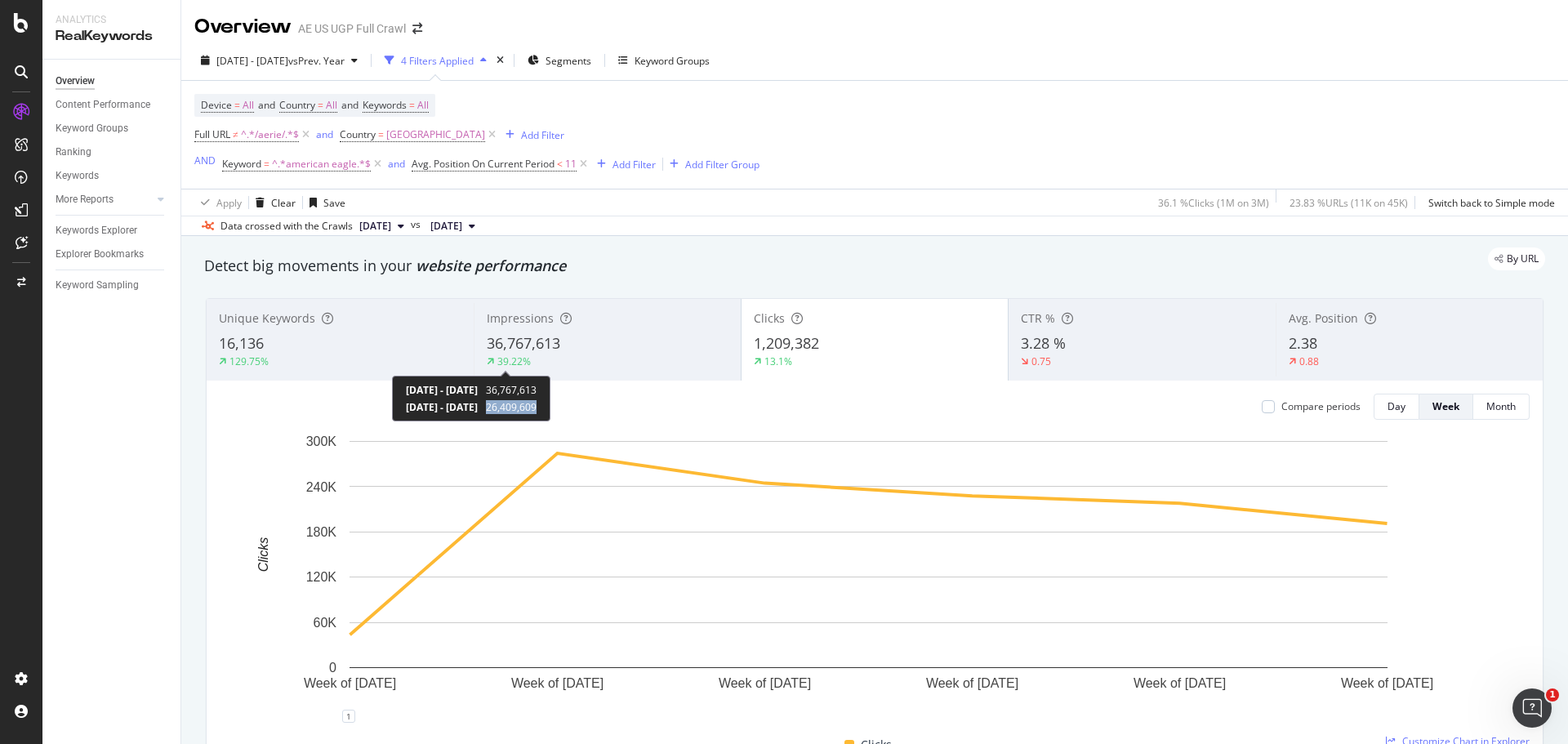
copy span "26,409,609"
drag, startPoint x: 556, startPoint y: 407, endPoint x: 607, endPoint y: 411, distance: 51.2
click at [550, 411] on div "[DATE] - [DATE] 36,767,613 [DATE] - [DATE] 26,409,609" at bounding box center [470, 398] width 158 height 46
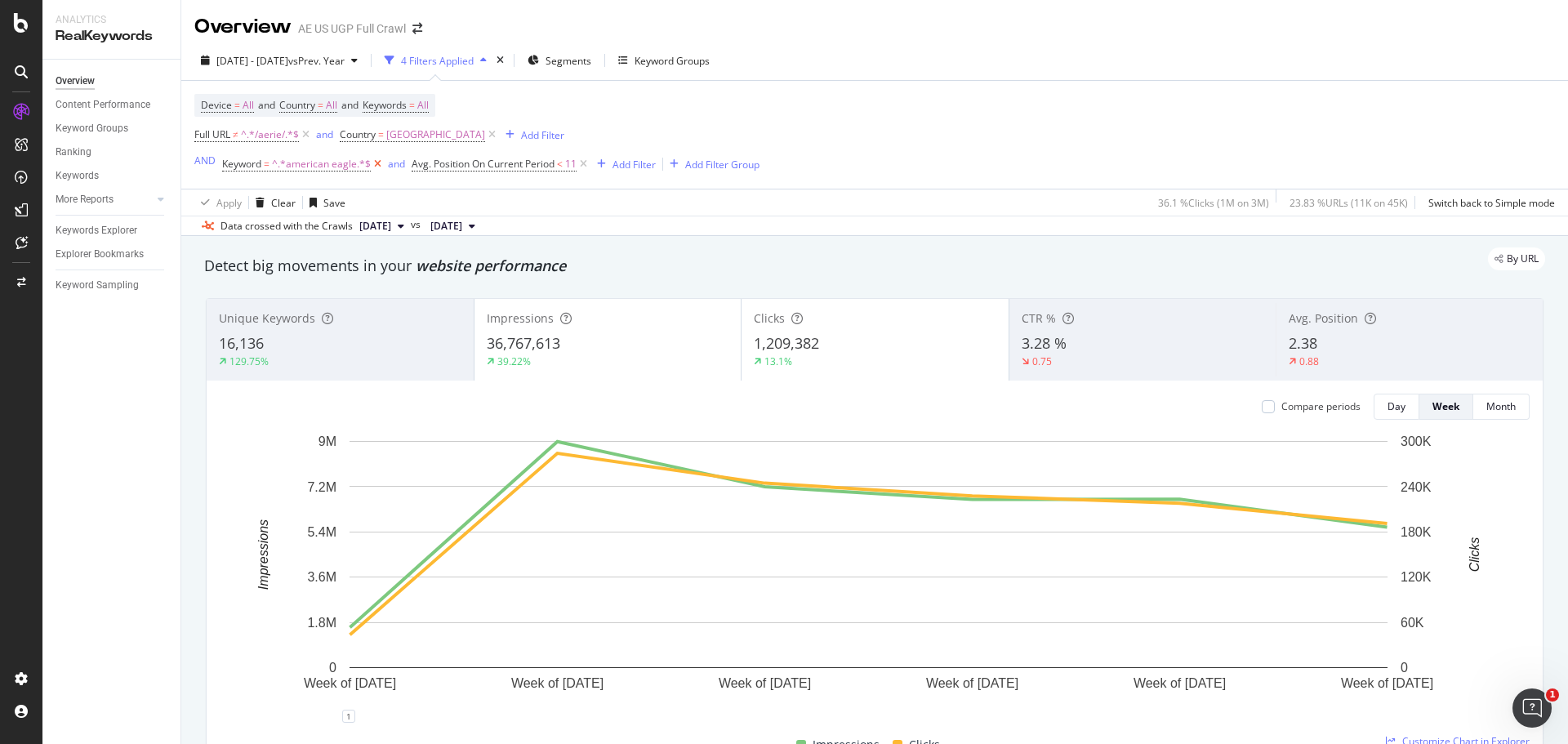
click at [374, 163] on icon at bounding box center [377, 163] width 13 height 16
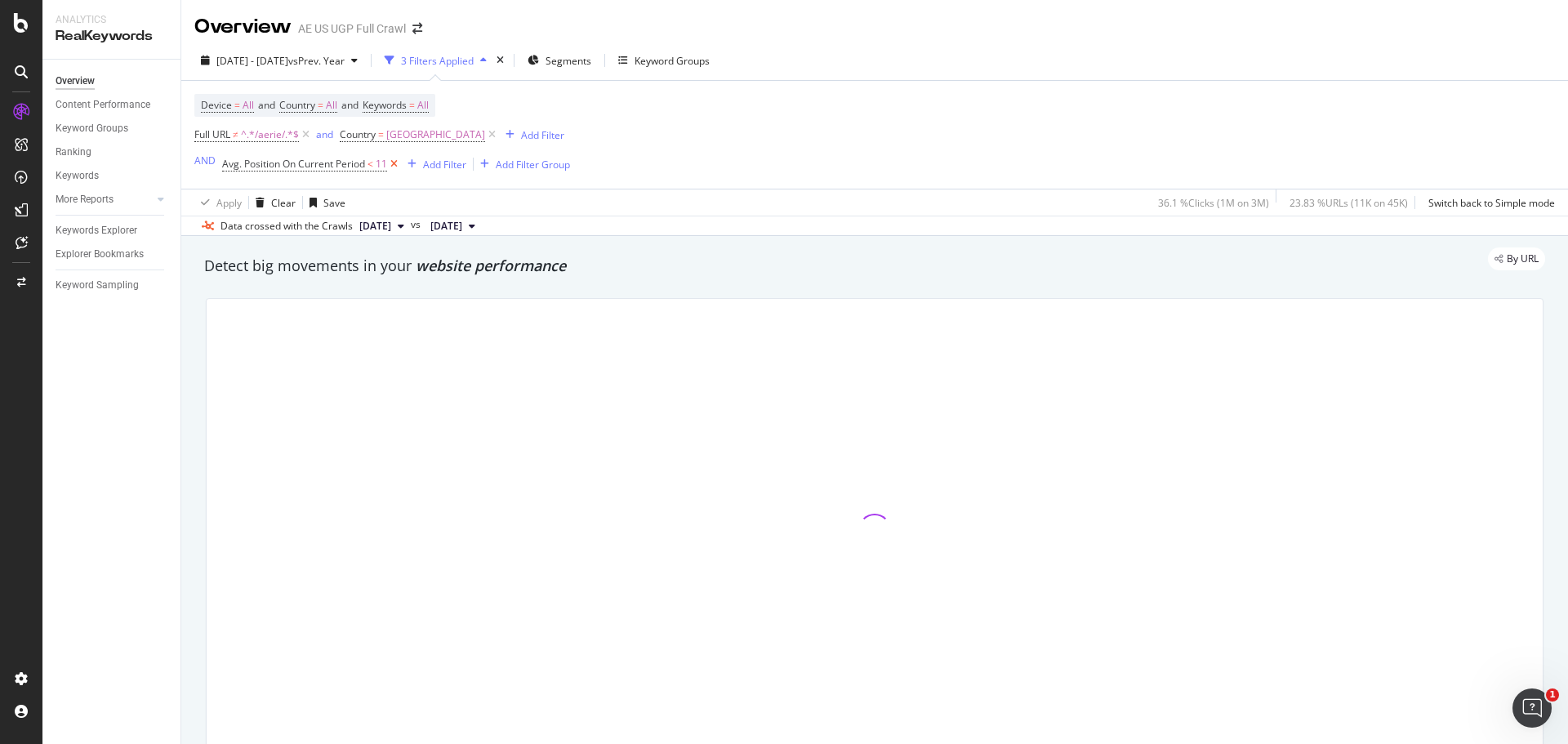
click at [396, 163] on icon at bounding box center [394, 163] width 13 height 16
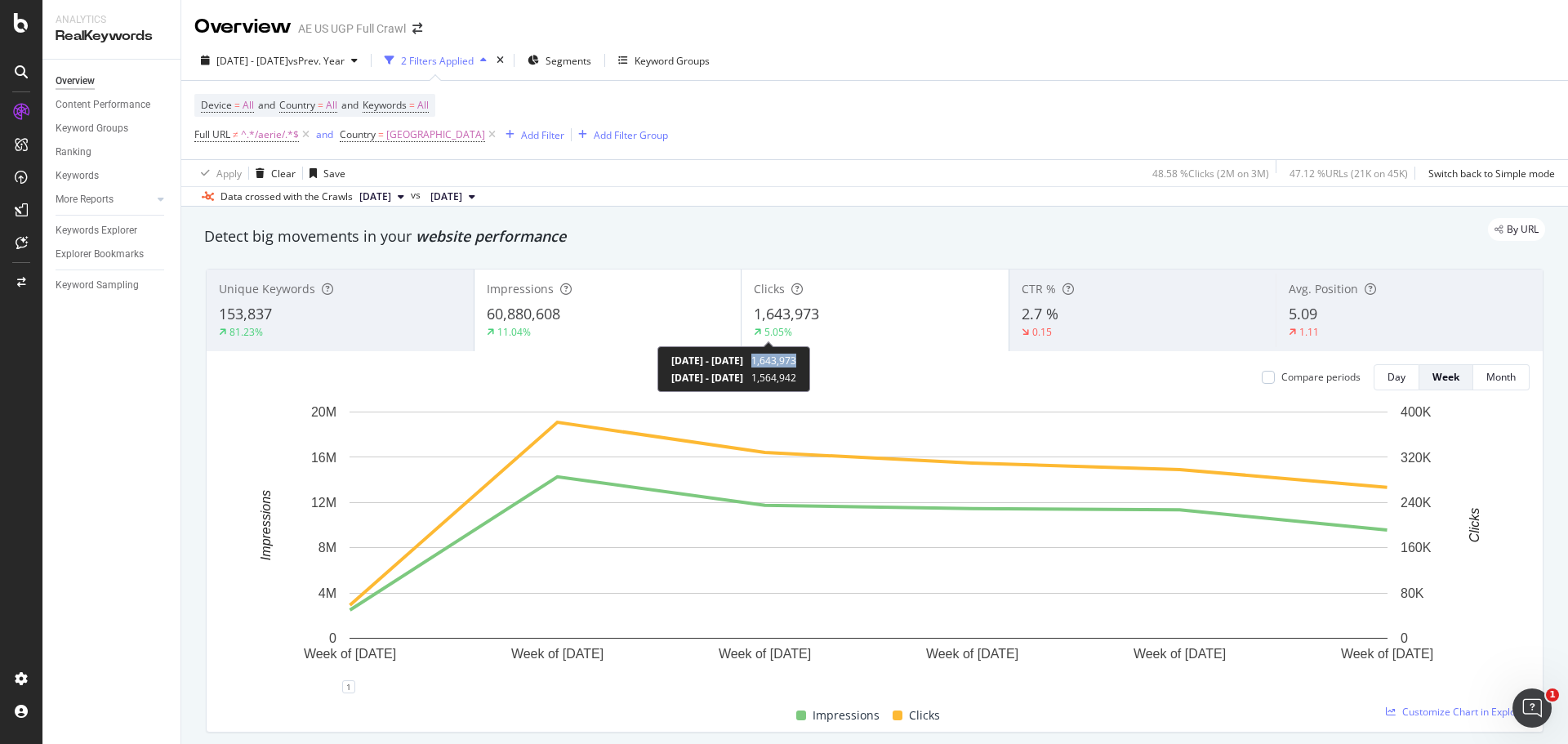
copy span "1,643,973"
drag, startPoint x: 819, startPoint y: 363, endPoint x: 871, endPoint y: 361, distance: 52.0
click at [810, 361] on div "[DATE] - [DATE] 1,643,973 [DATE] - [DATE] 1,564,942" at bounding box center [734, 370] width 153 height 46
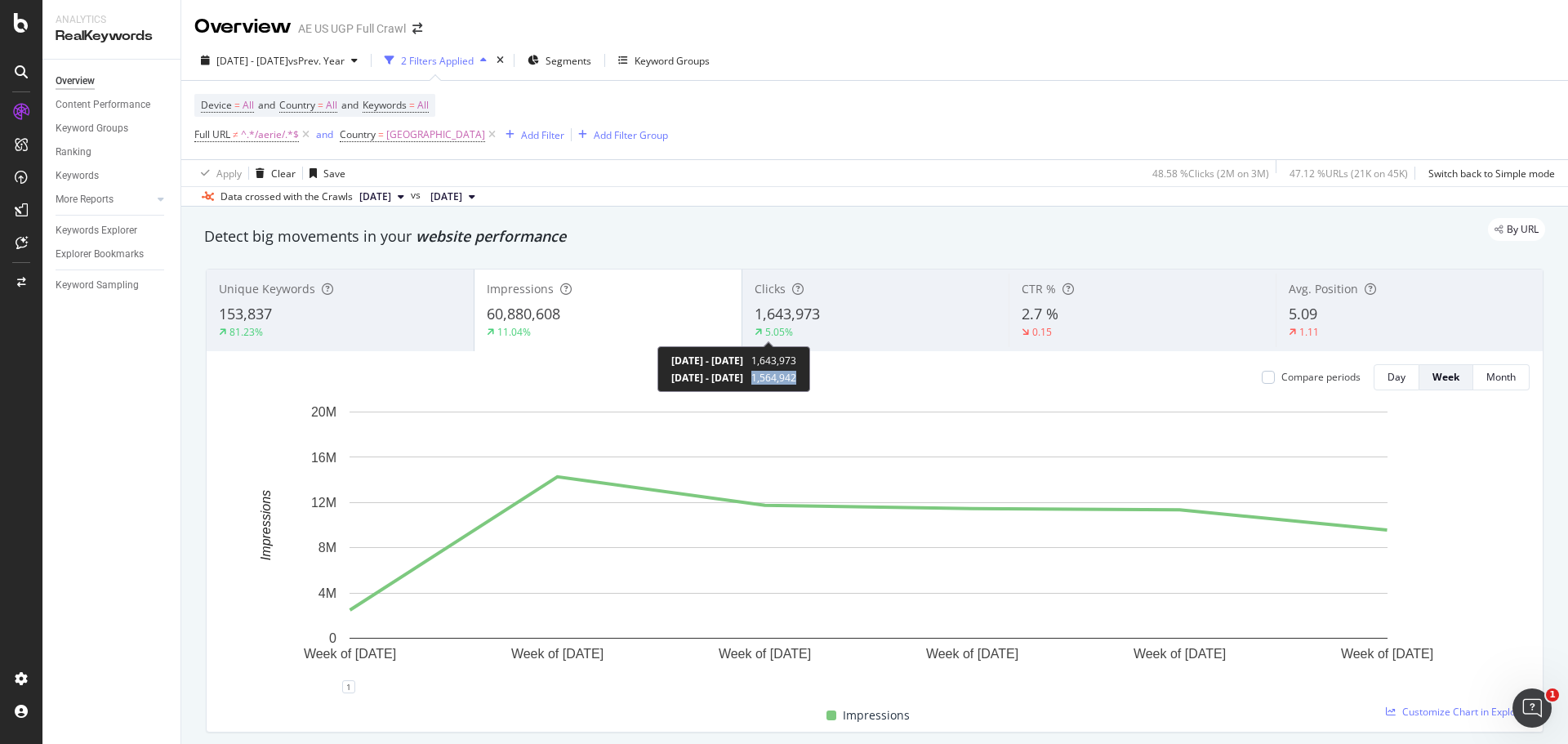
copy span "1,564,942"
drag, startPoint x: 821, startPoint y: 377, endPoint x: 867, endPoint y: 380, distance: 46.1
click at [810, 380] on div "[DATE] - [DATE] 1,643,973 [DATE] - [DATE] 1,564,942" at bounding box center [734, 370] width 153 height 46
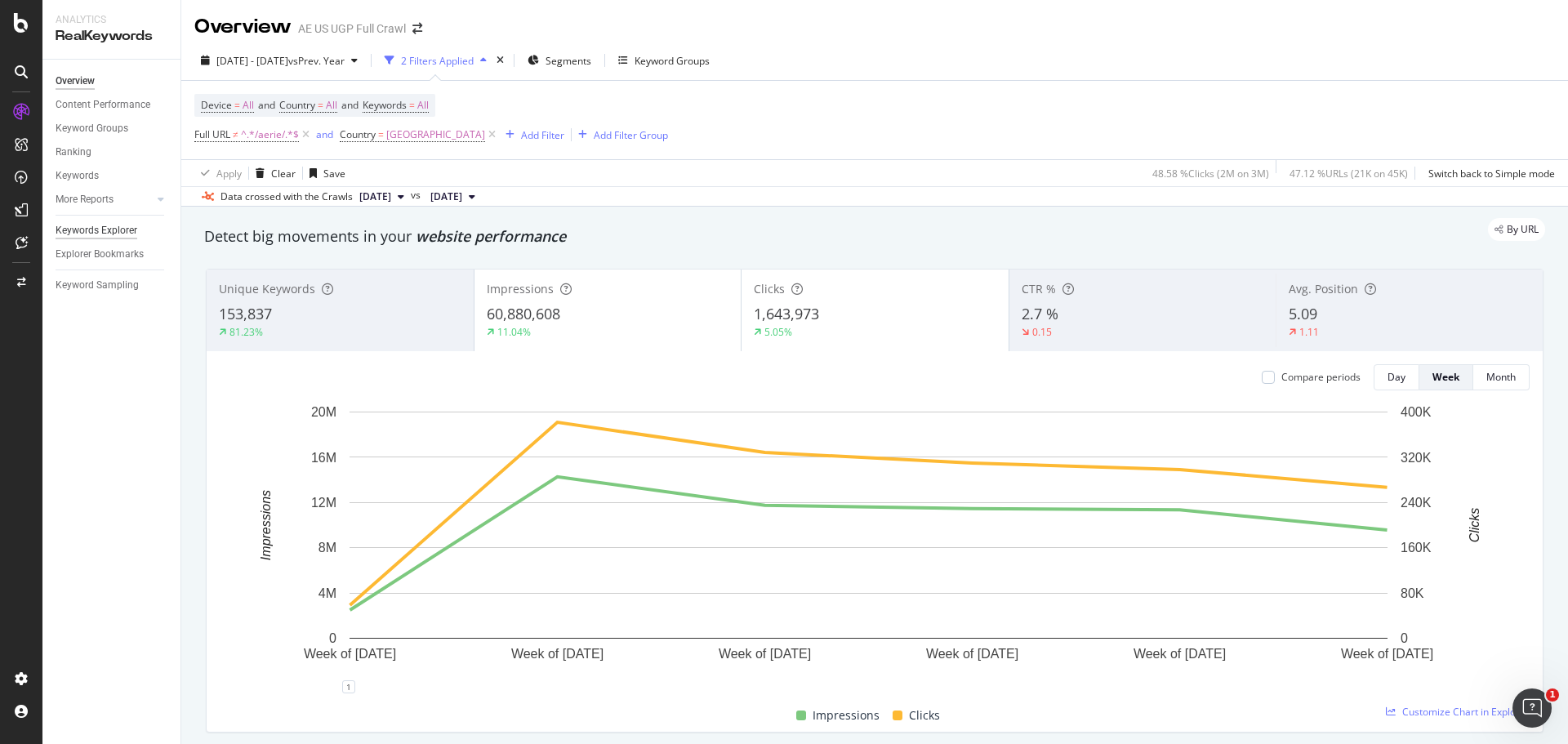
click at [103, 230] on div "Keywords Explorer" at bounding box center [96, 230] width 82 height 17
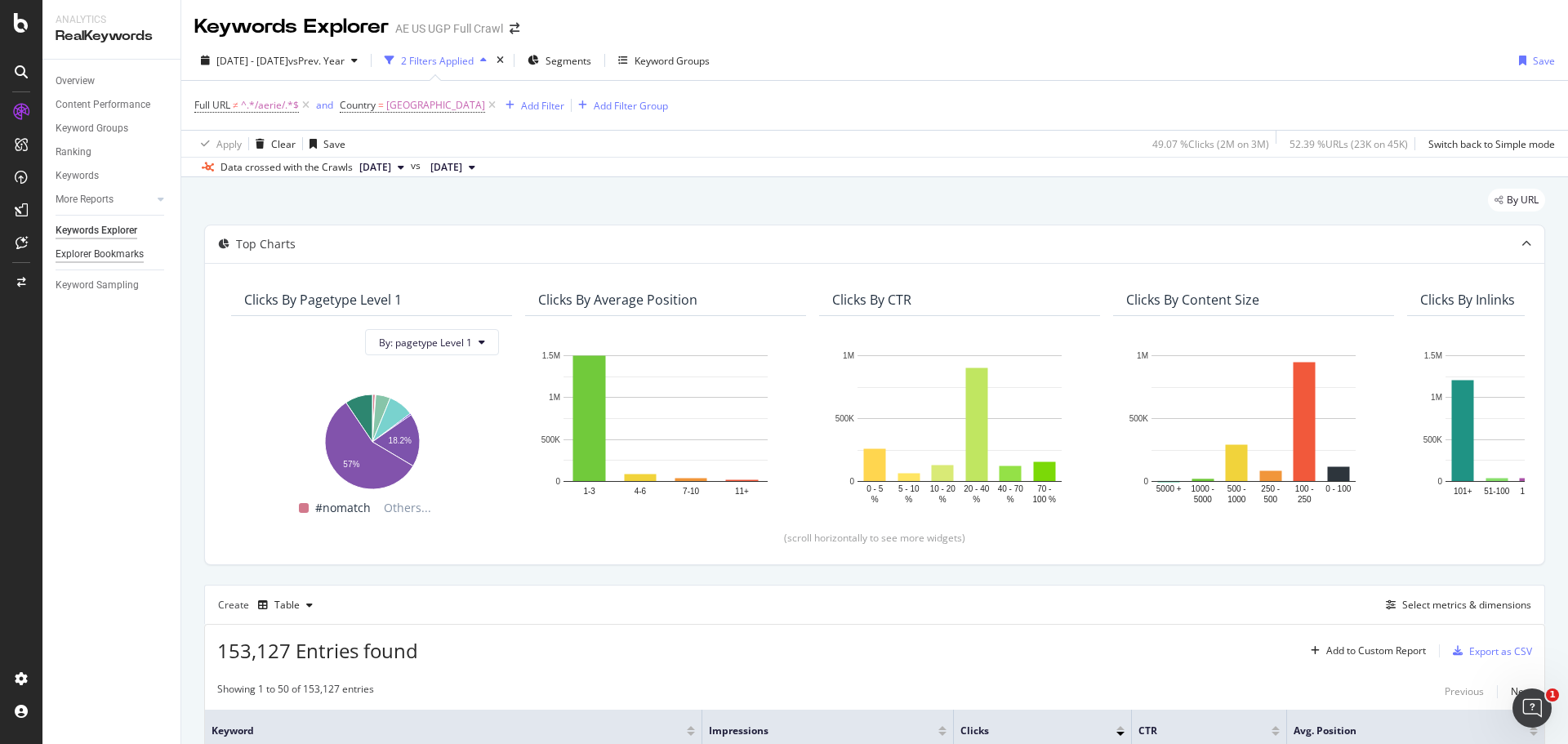
click at [97, 256] on div "Explorer Bookmarks" at bounding box center [100, 254] width 88 height 17
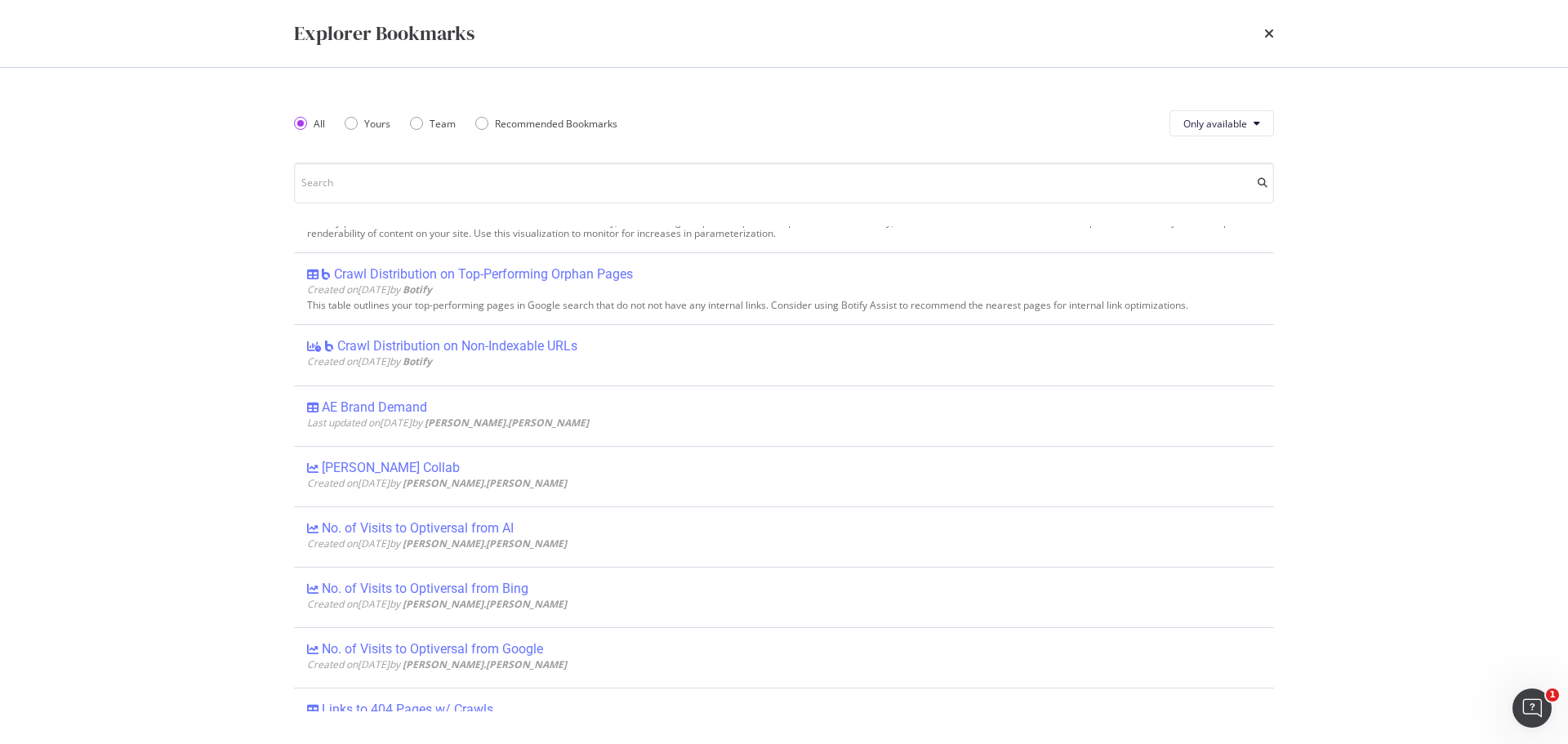
scroll to position [490, 0]
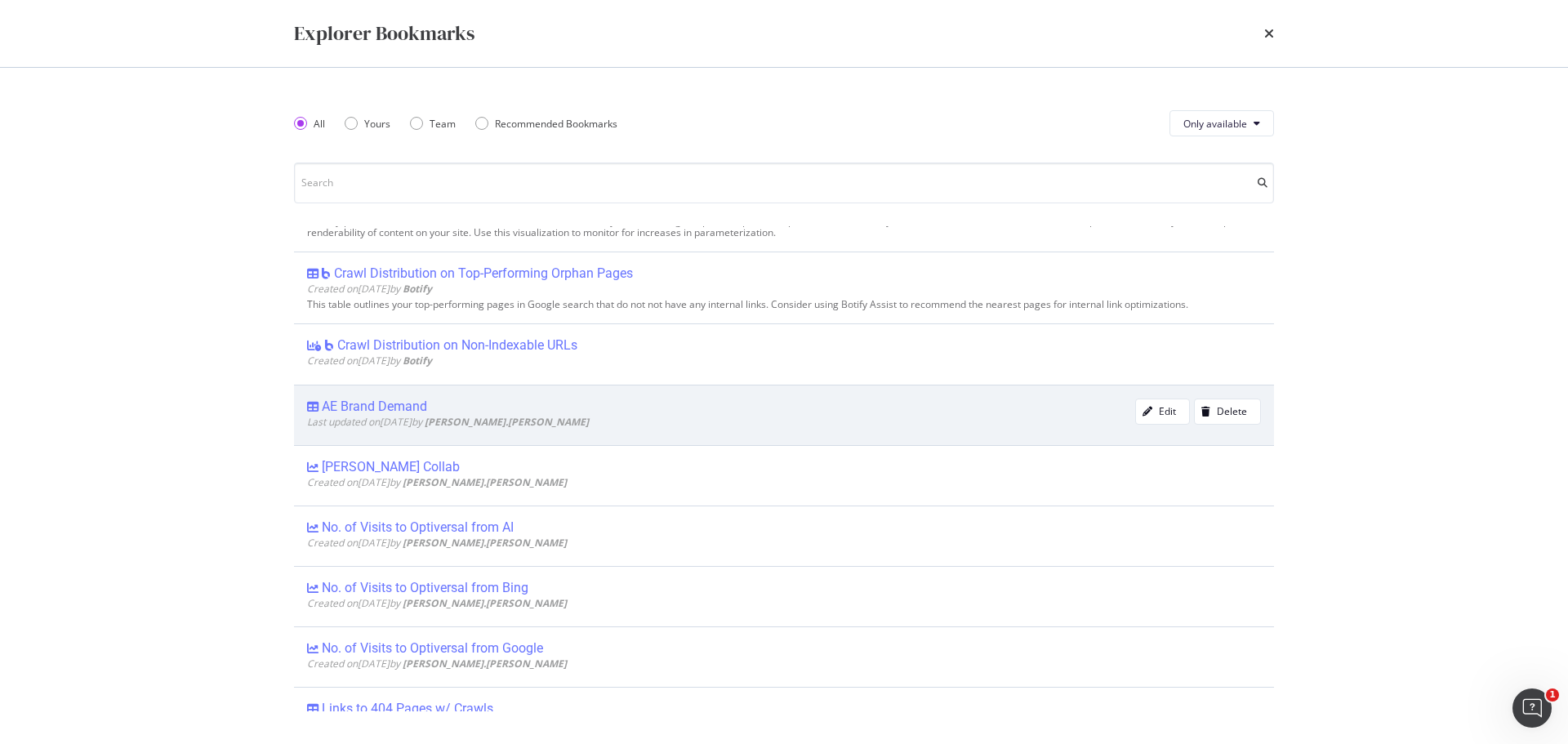
click at [369, 403] on div "AE Brand Demand" at bounding box center [374, 406] width 106 height 16
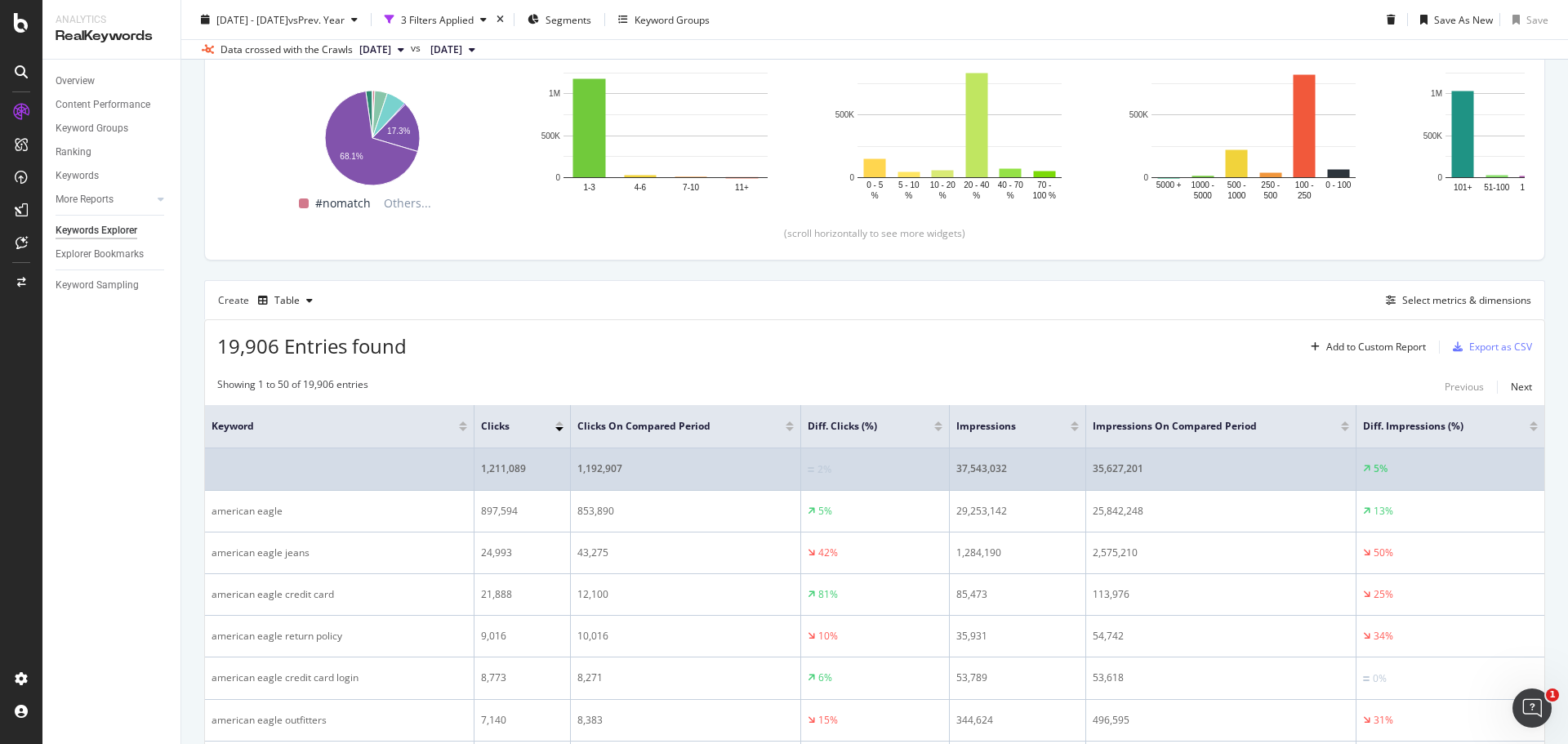
scroll to position [408, 0]
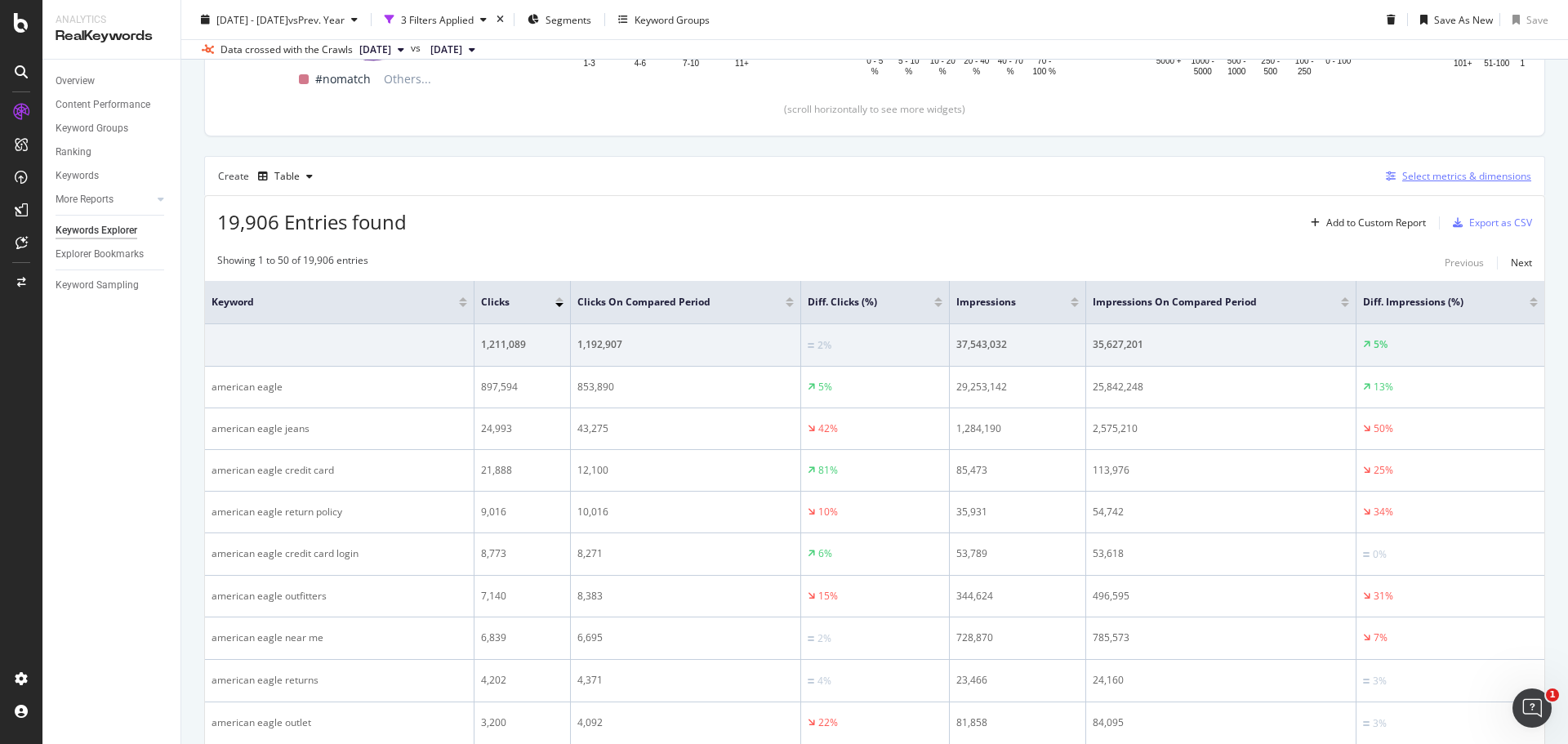
click at [1402, 179] on div "Select metrics & dimensions" at bounding box center [1466, 176] width 129 height 13
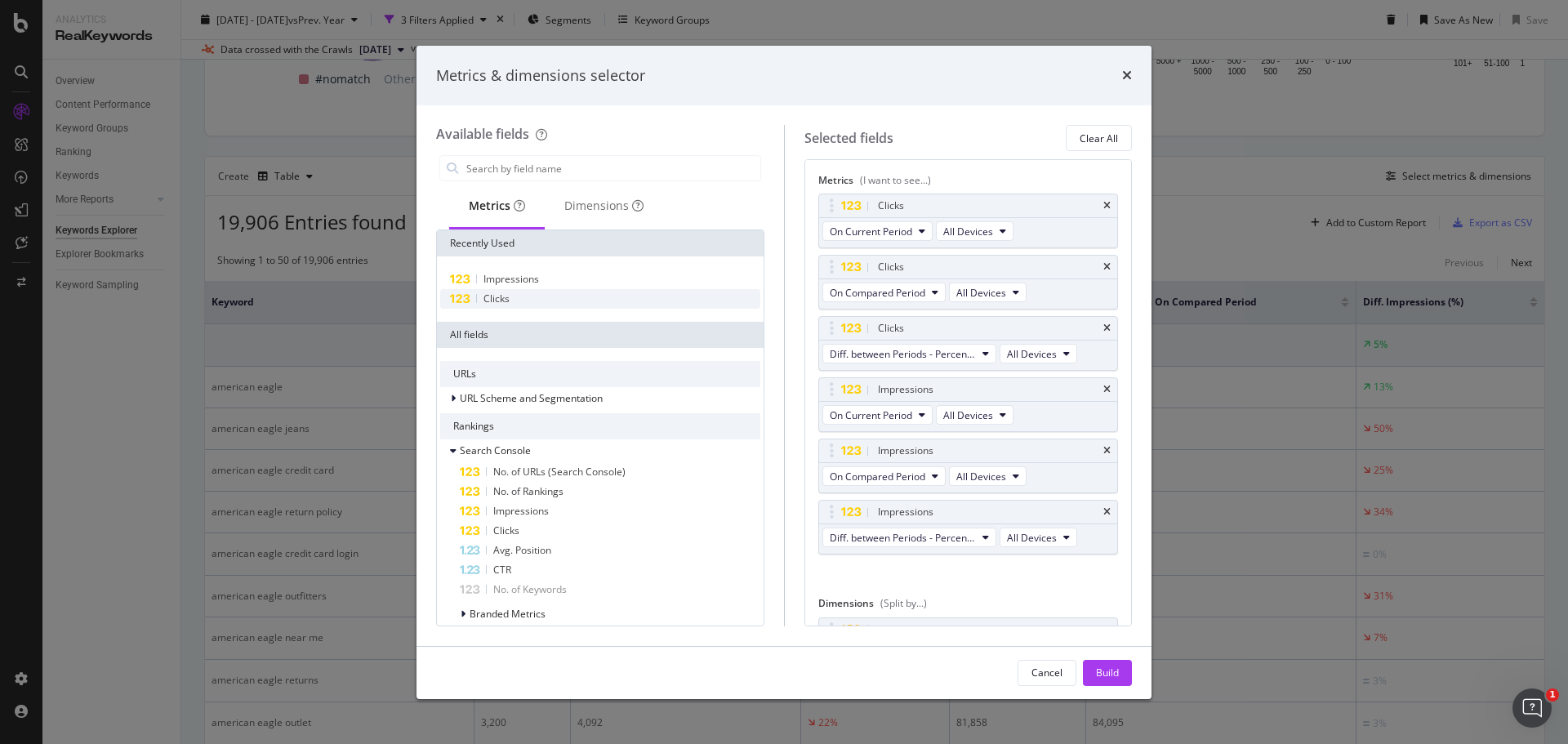
click at [521, 298] on div "Clicks" at bounding box center [599, 299] width 320 height 19
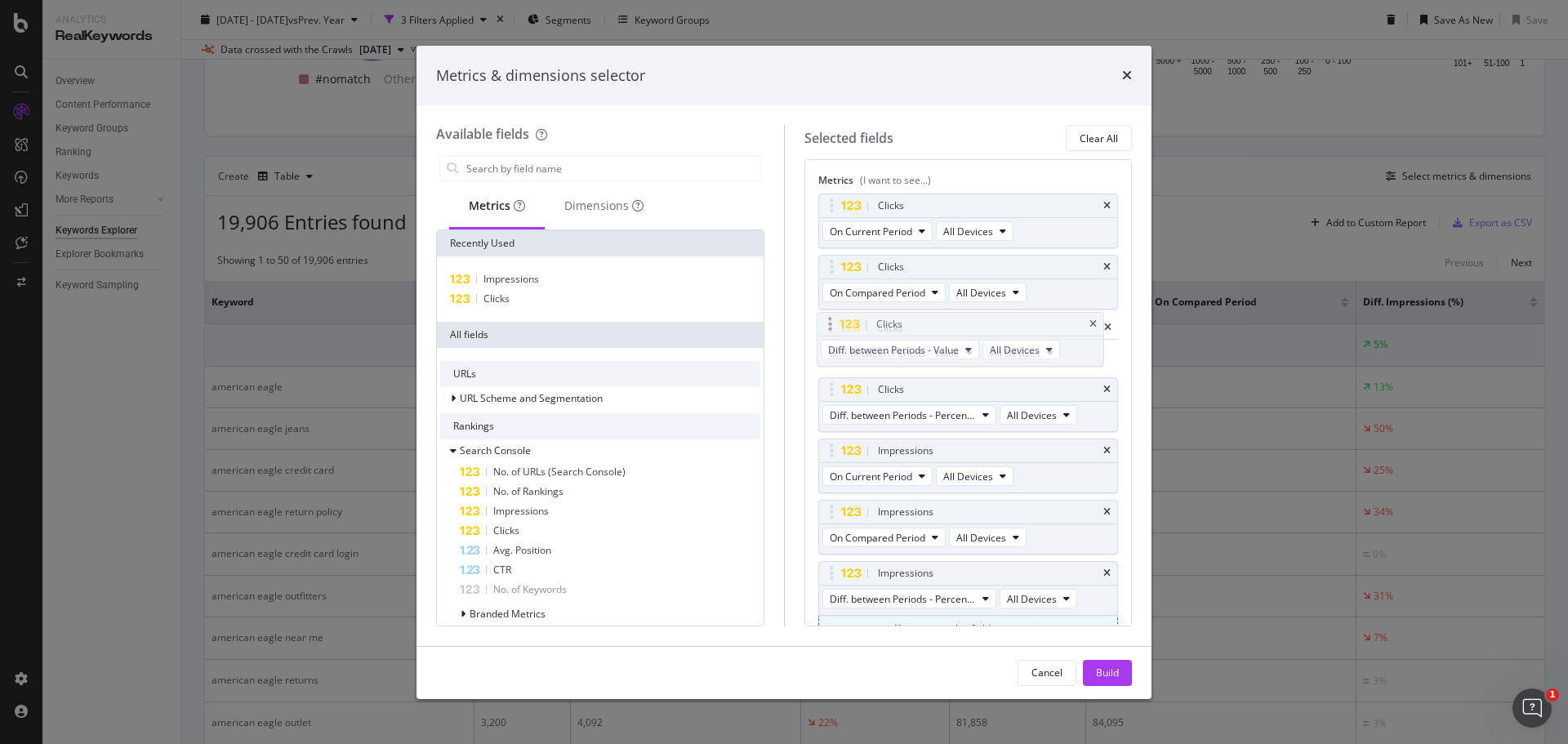
drag, startPoint x: 833, startPoint y: 572, endPoint x: 832, endPoint y: 324, distance: 248.0
click at [832, 324] on body "Analytics RealKeywords Overview Content Performance Keyword Groups Ranking Keyw…" at bounding box center [784, 372] width 1568 height 744
click at [1103, 450] on icon "times" at bounding box center [1107, 450] width 8 height 10
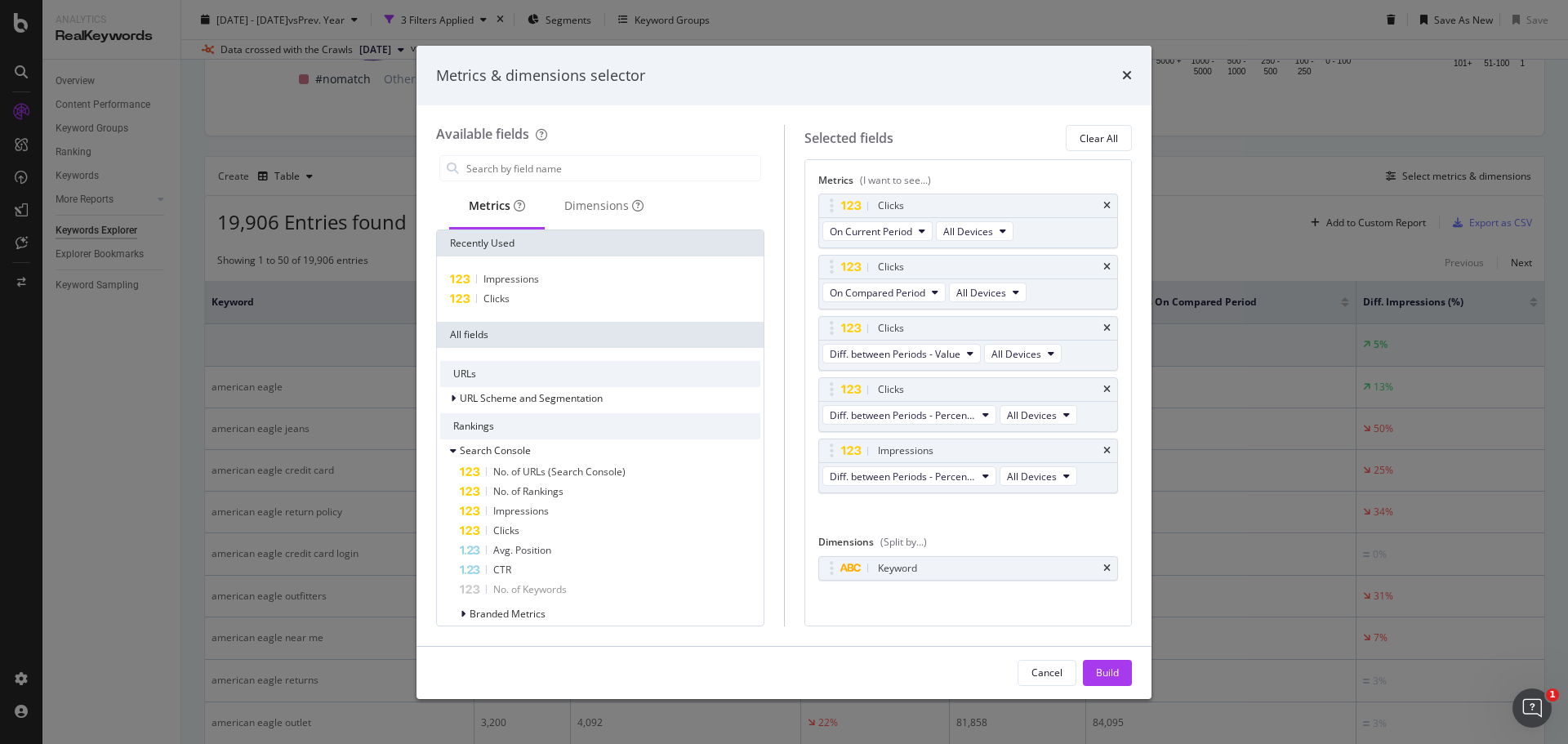
click at [1103, 450] on icon "times" at bounding box center [1107, 450] width 8 height 10
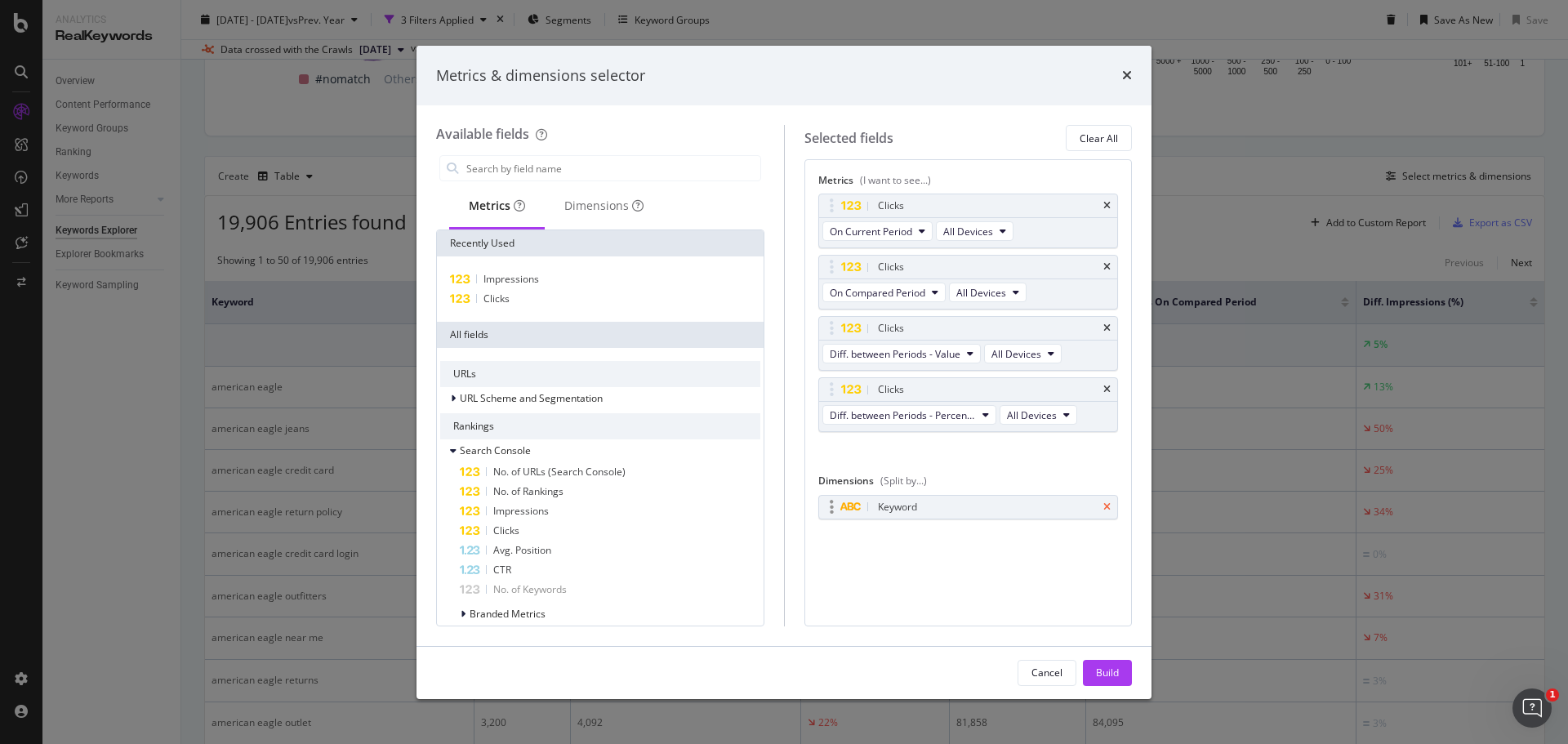
click at [1106, 511] on icon "times" at bounding box center [1107, 507] width 8 height 10
click at [587, 197] on div "Dimensions" at bounding box center [603, 206] width 118 height 45
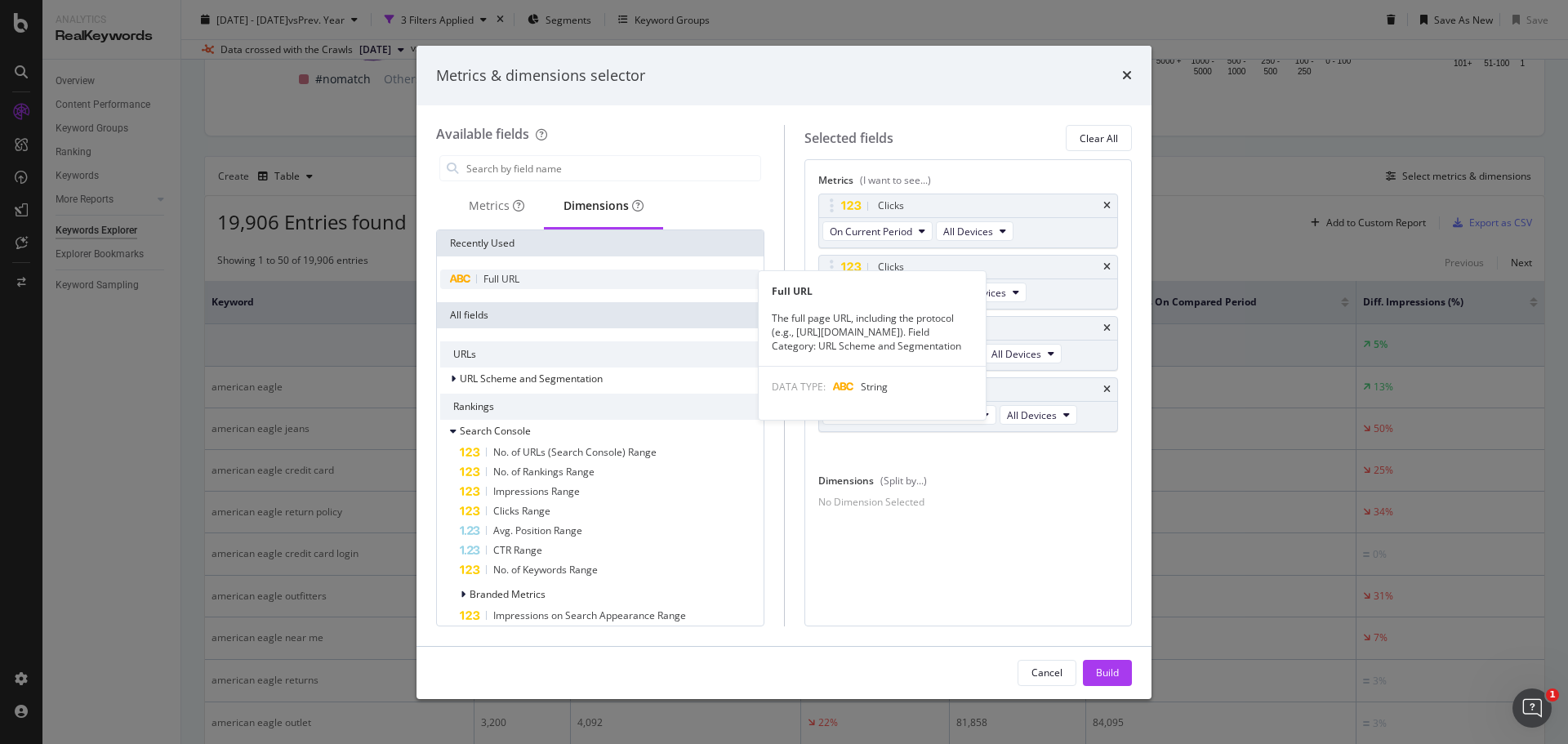
click at [490, 276] on span "Full URL" at bounding box center [500, 278] width 36 height 13
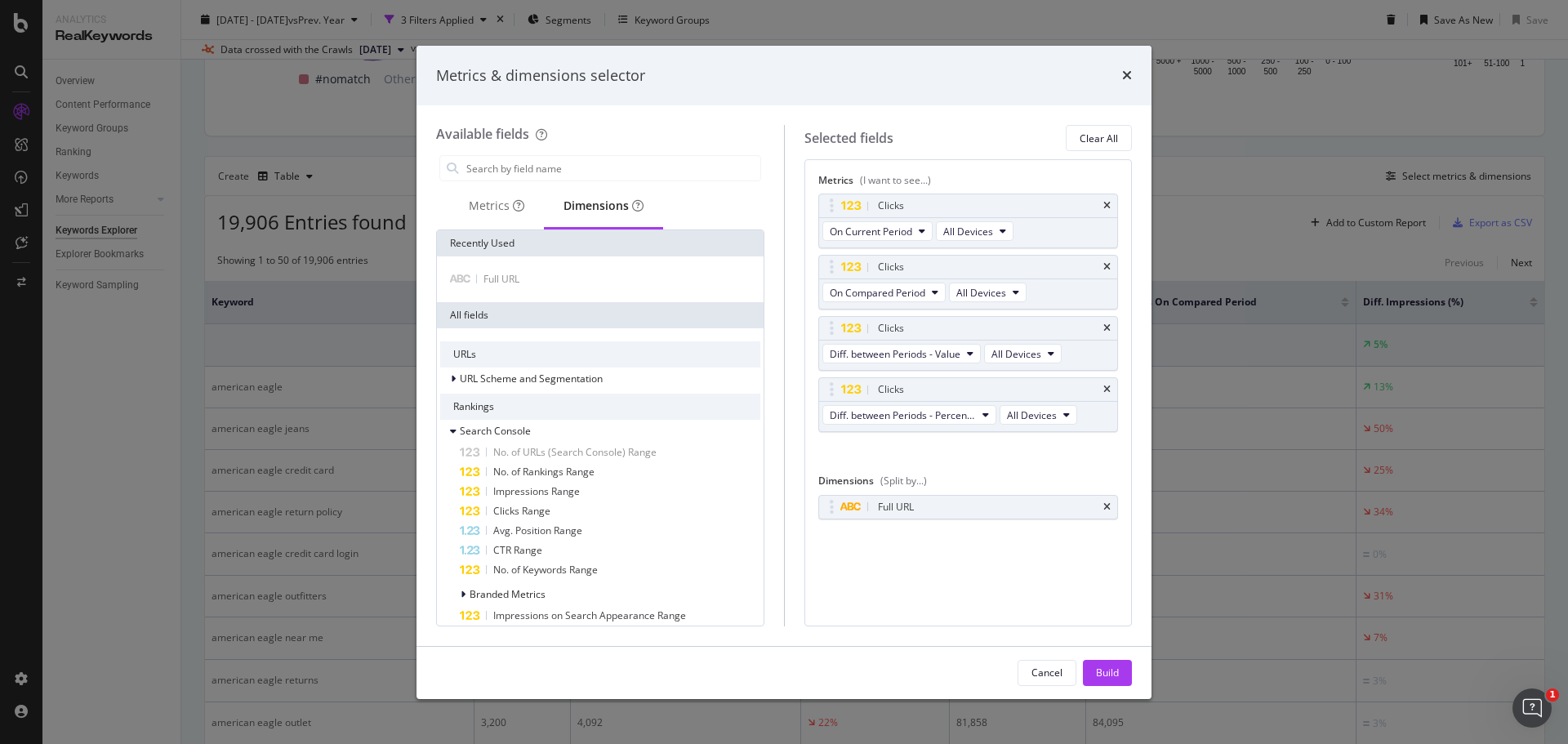
drag, startPoint x: 1111, startPoint y: 672, endPoint x: 1223, endPoint y: 465, distance: 235.4
click at [1111, 673] on div "Build" at bounding box center [1107, 672] width 23 height 13
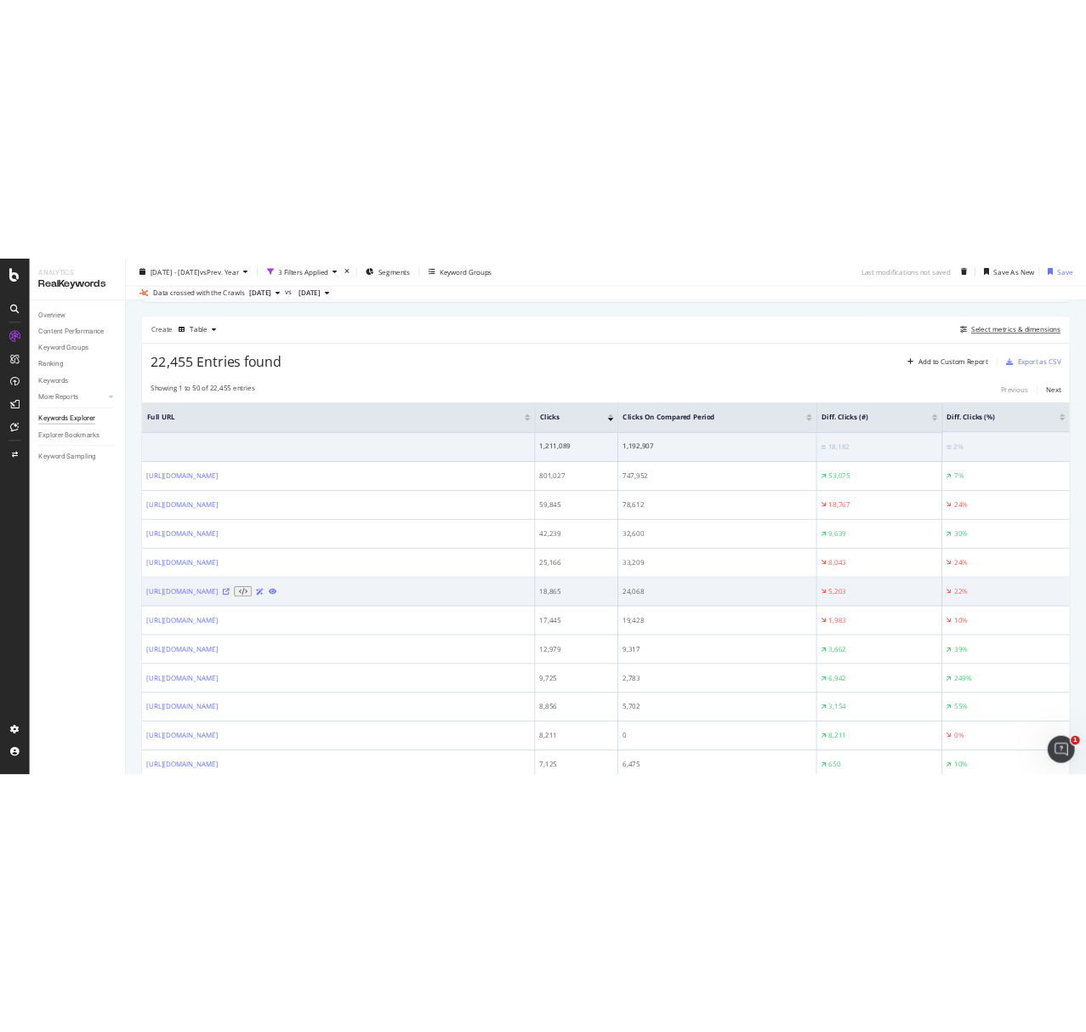
scroll to position [509, 0]
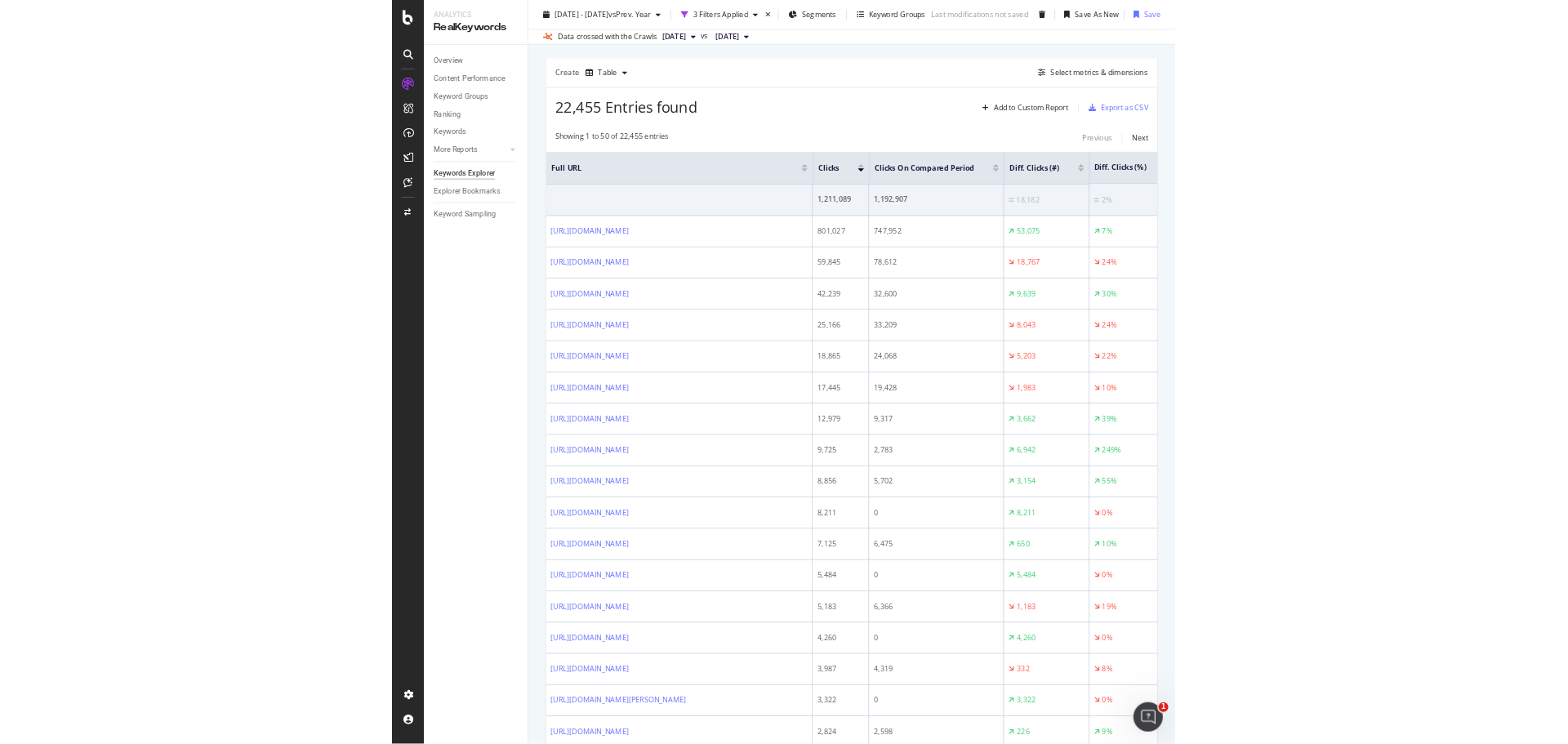
scroll to position [488, 0]
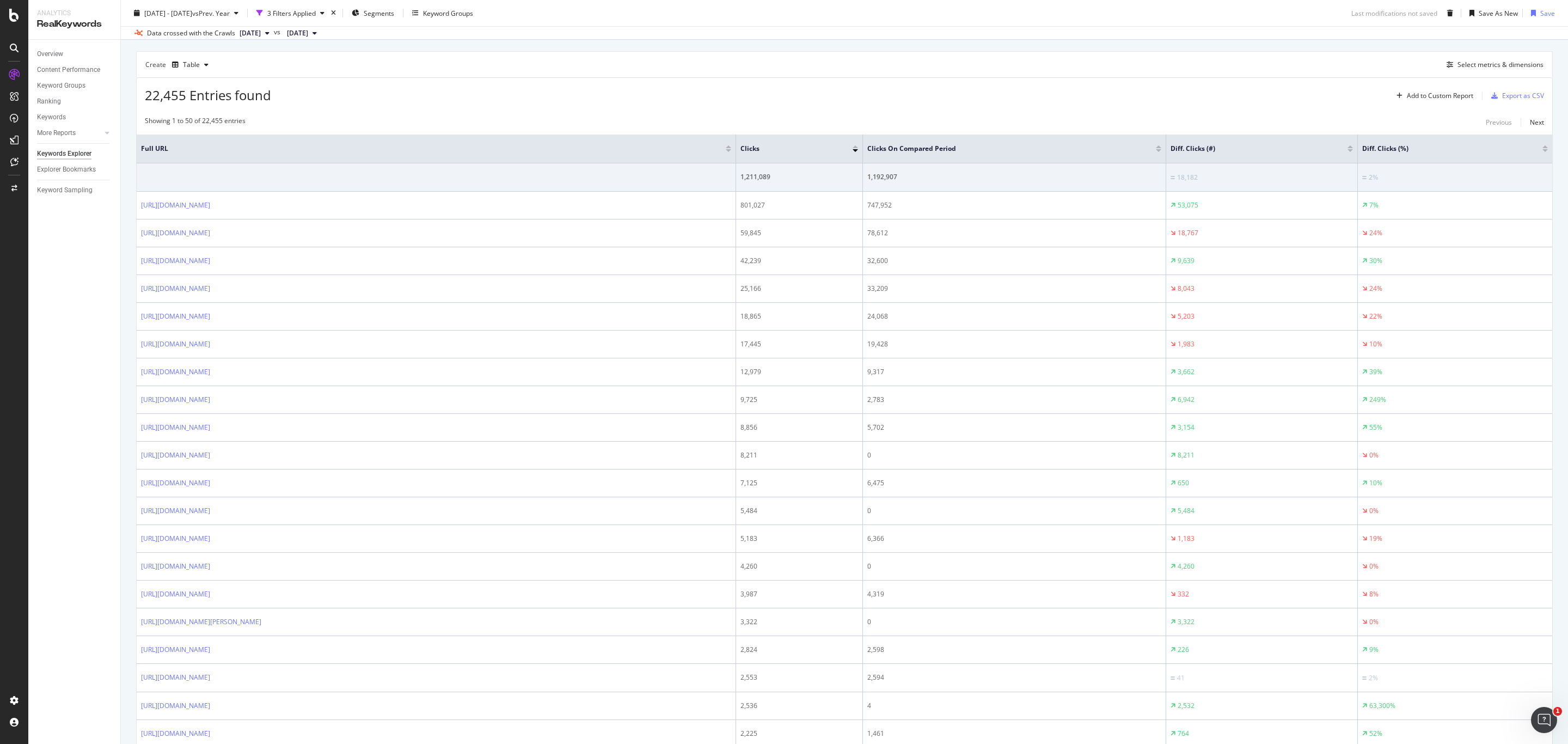
click at [827, 100] on div "22,455 Entries found Add to Custom Report Export as CSV" at bounding box center [844, 92] width 1416 height 27
